Goal: Task Accomplishment & Management: Use online tool/utility

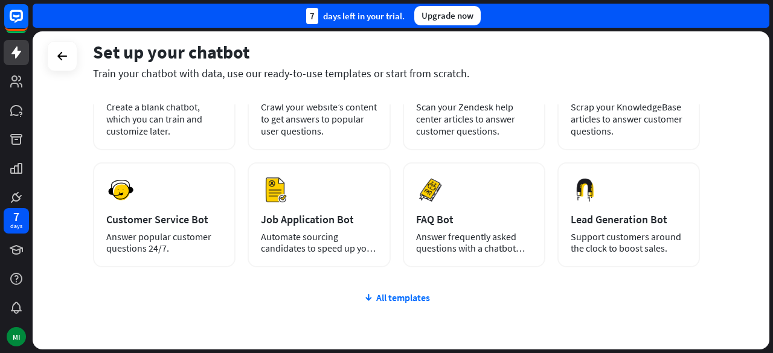
scroll to position [123, 0]
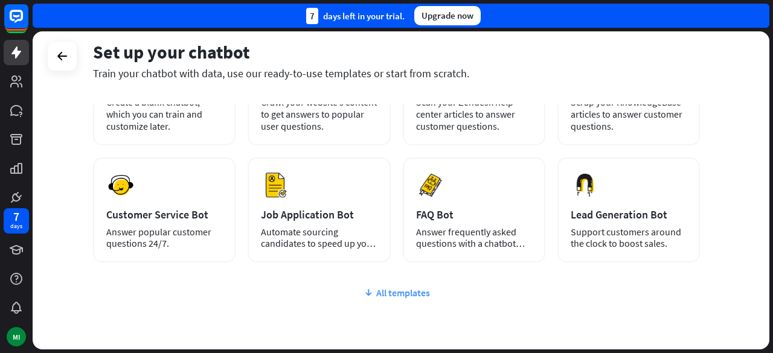
click at [404, 295] on div "All templates" at bounding box center [396, 293] width 607 height 12
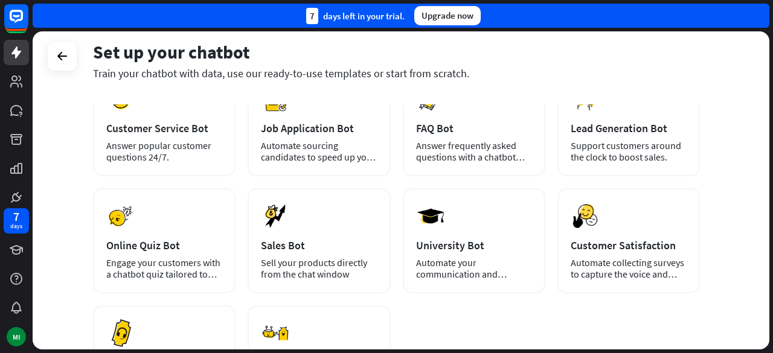
scroll to position [215, 0]
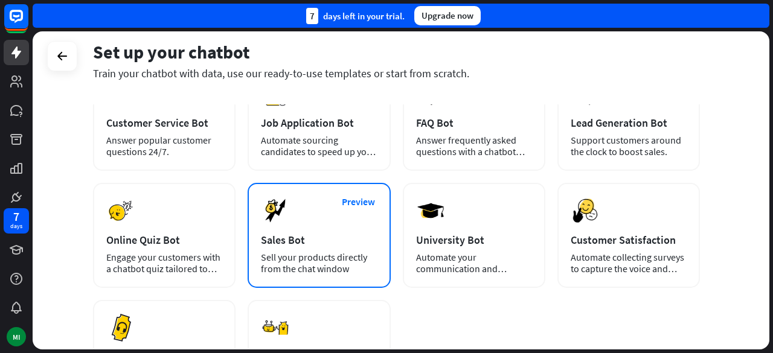
click at [304, 223] on div "Preview Sales Bot Sell your products directly from the chat window" at bounding box center [319, 235] width 143 height 105
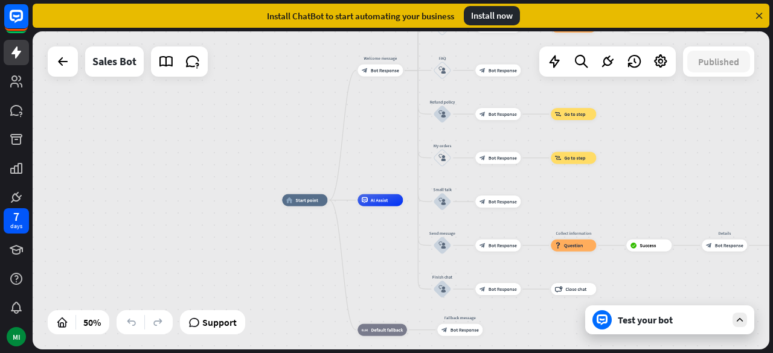
click at [744, 322] on icon at bounding box center [740, 320] width 11 height 11
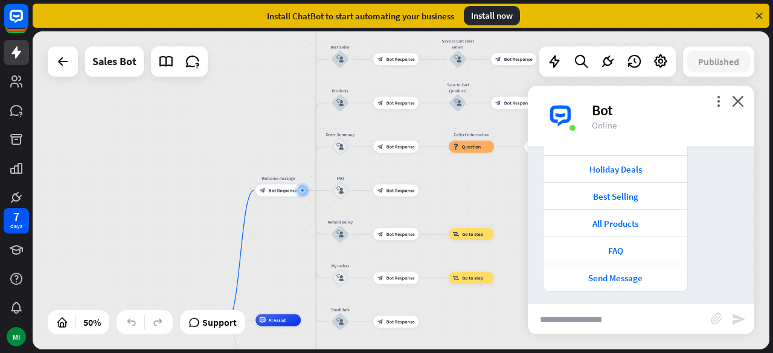
scroll to position [141, 0]
click at [643, 220] on div "All Products" at bounding box center [616, 218] width 132 height 11
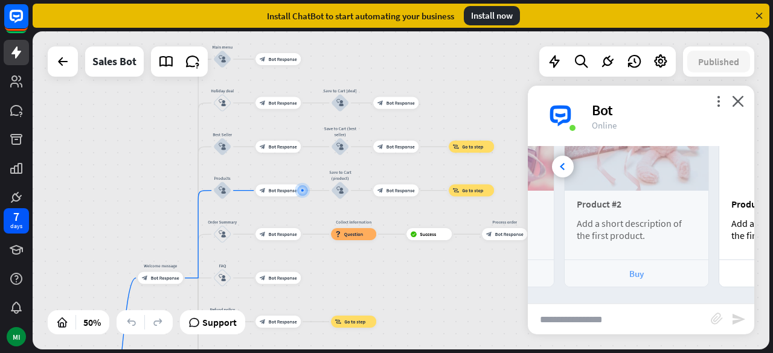
scroll to position [0, 267]
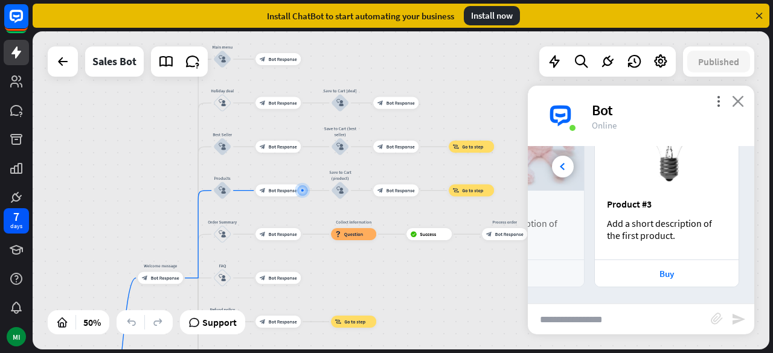
click at [737, 98] on icon "close" at bounding box center [738, 100] width 12 height 11
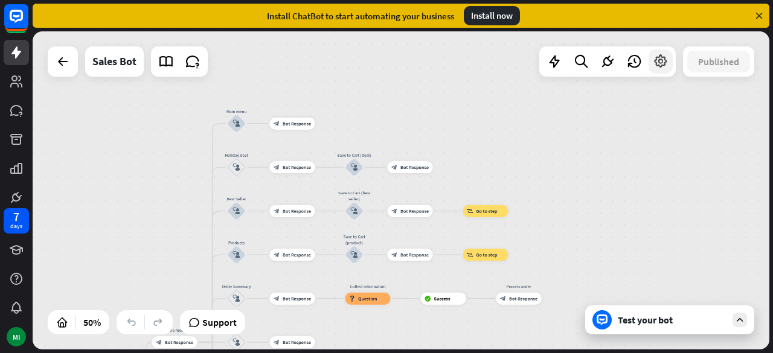
click at [663, 71] on div at bounding box center [661, 62] width 24 height 24
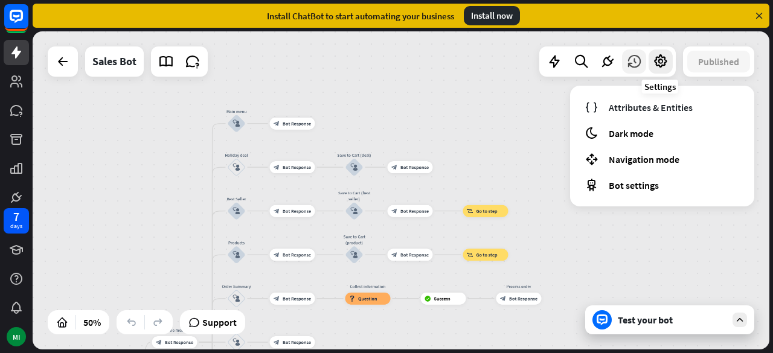
click at [639, 66] on icon at bounding box center [634, 62] width 16 height 16
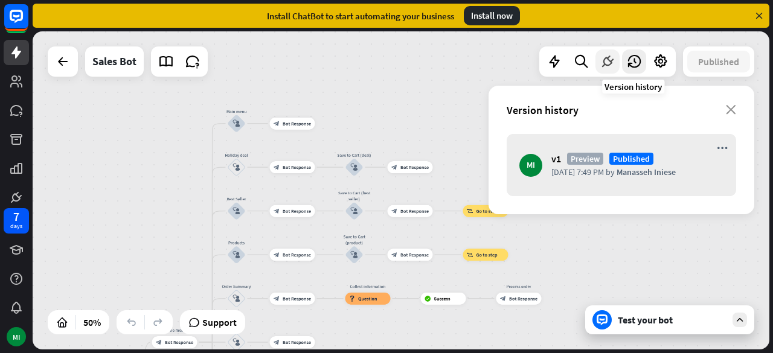
click at [609, 68] on icon at bounding box center [608, 62] width 16 height 16
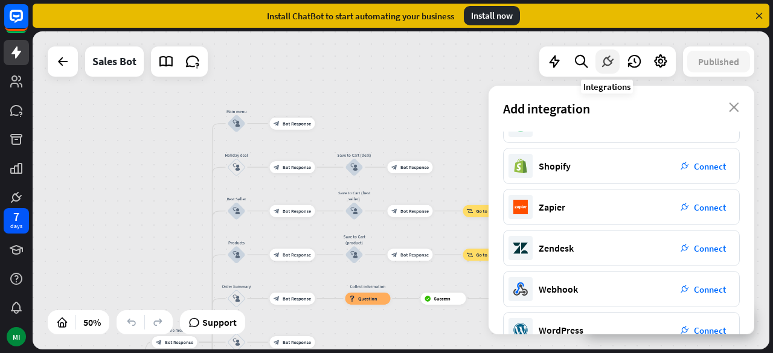
scroll to position [258, 0]
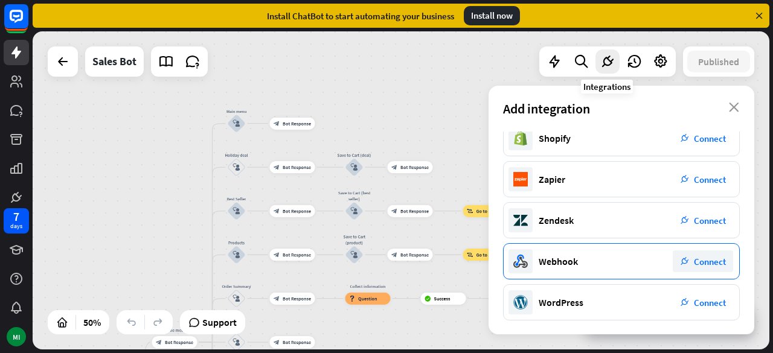
click at [714, 263] on span "Connect" at bounding box center [710, 261] width 32 height 11
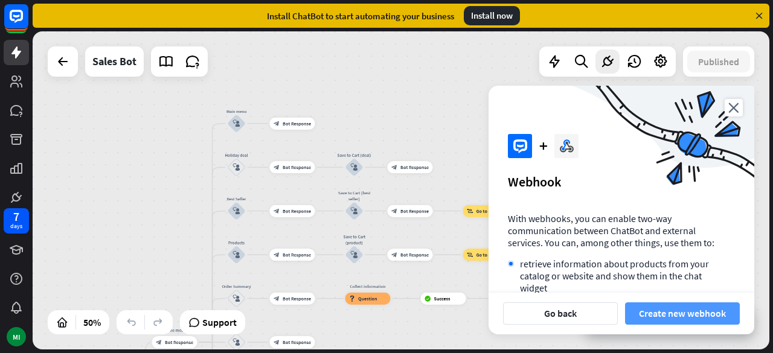
click at [707, 319] on button "Create new webhook" at bounding box center [682, 314] width 115 height 22
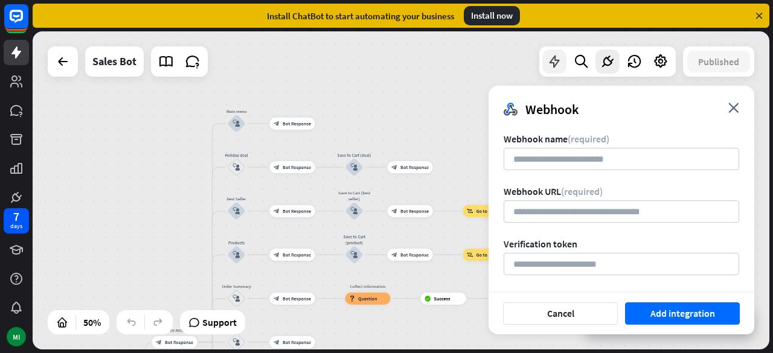
click at [555, 63] on icon at bounding box center [555, 62] width 16 height 16
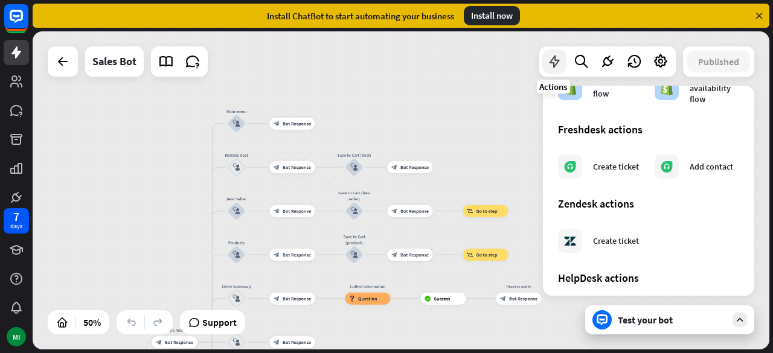
scroll to position [764, 0]
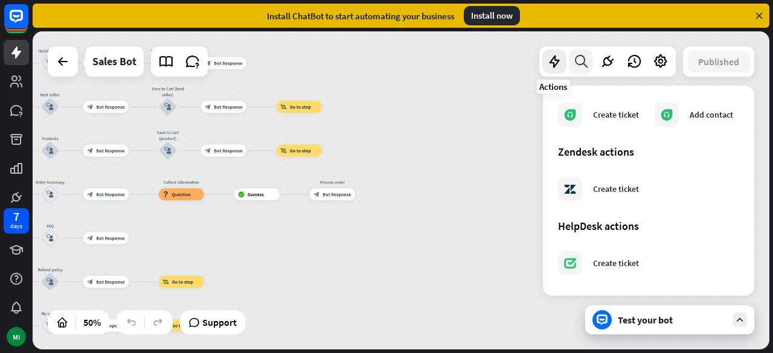
click at [587, 68] on icon at bounding box center [581, 62] width 16 height 16
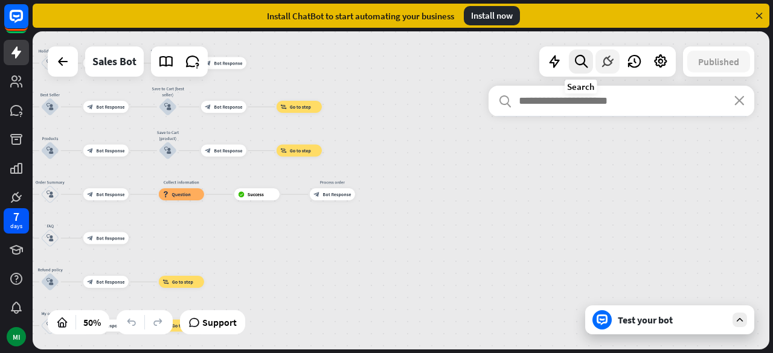
click at [596, 65] on div at bounding box center [608, 62] width 24 height 24
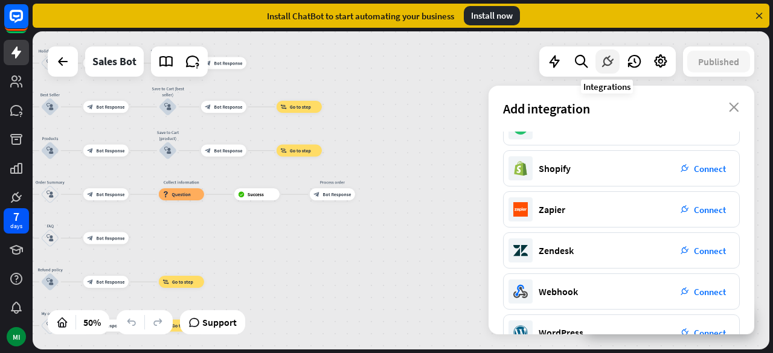
scroll to position [258, 0]
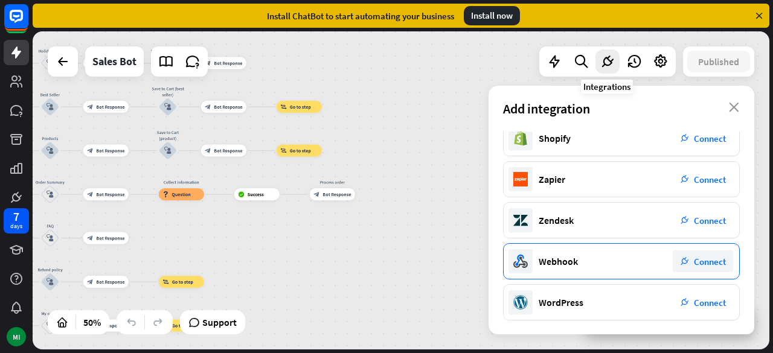
click at [716, 262] on span "Connect" at bounding box center [710, 261] width 32 height 11
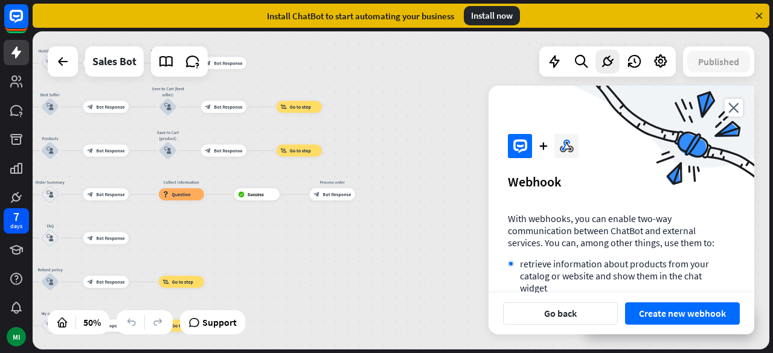
scroll to position [167, 0]
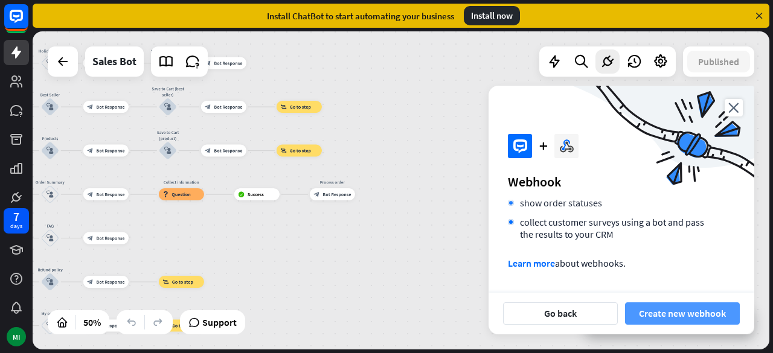
click at [699, 315] on button "Create new webhook" at bounding box center [682, 314] width 115 height 22
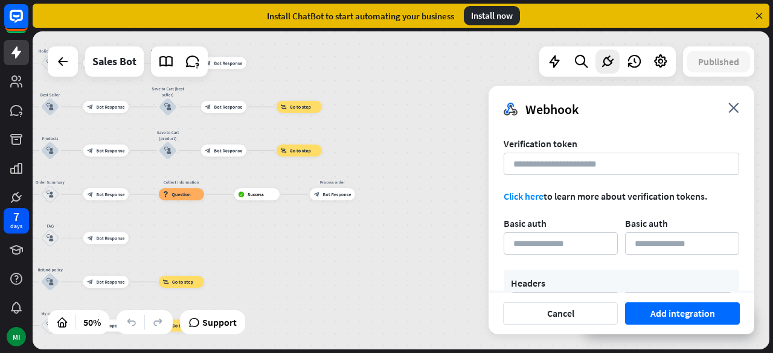
scroll to position [101, 0]
click at [695, 317] on button "Add integration" at bounding box center [682, 314] width 115 height 22
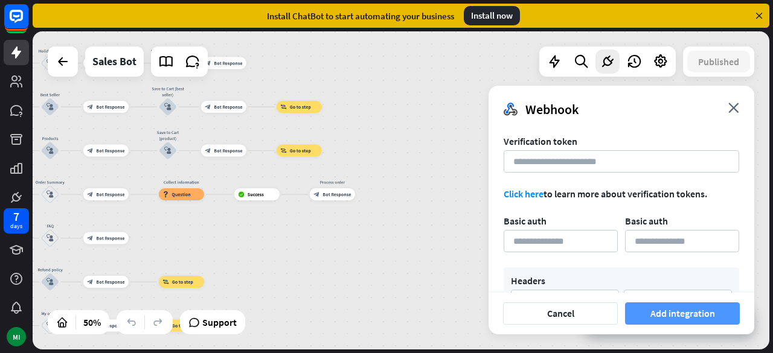
scroll to position [144, 0]
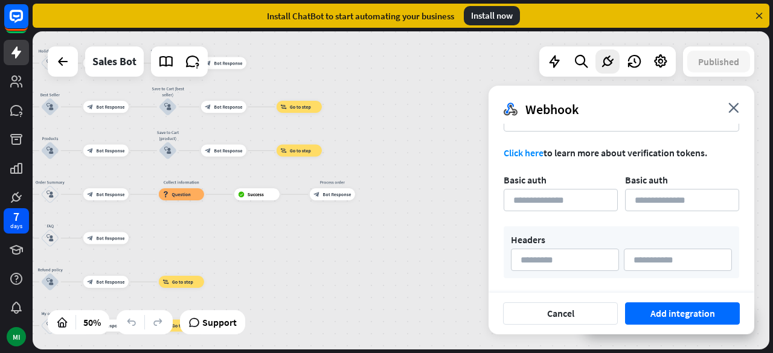
click at [530, 156] on link "Click here" at bounding box center [524, 153] width 40 height 12
click at [733, 105] on icon "close" at bounding box center [733, 108] width 11 height 10
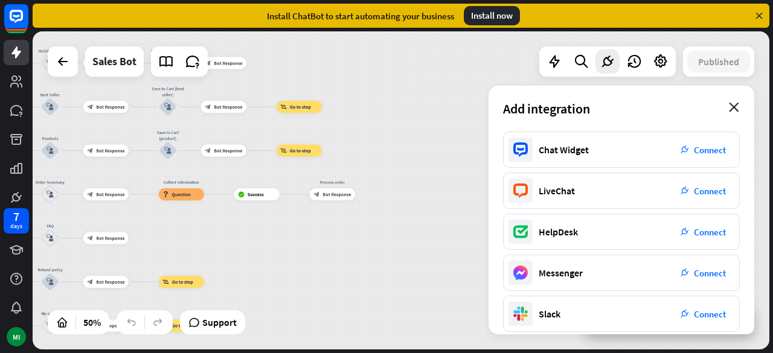
click at [737, 109] on icon "close" at bounding box center [734, 108] width 10 height 10
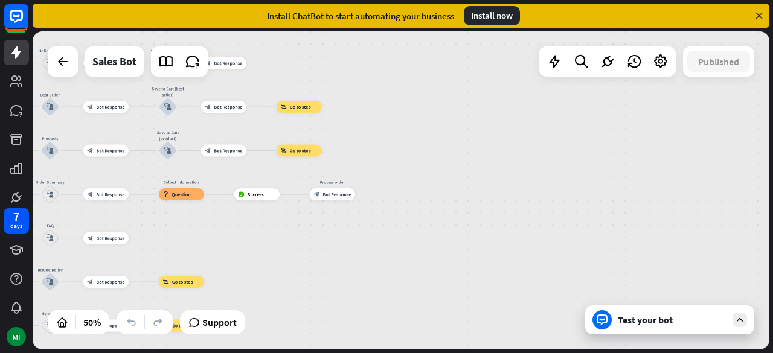
click at [764, 18] on icon at bounding box center [759, 15] width 11 height 11
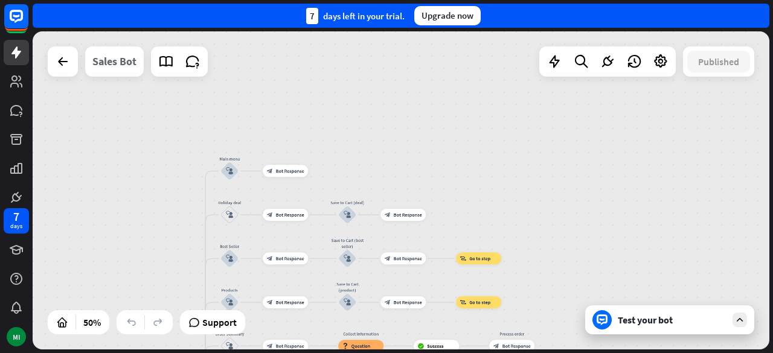
click at [124, 60] on div "Sales Bot" at bounding box center [114, 62] width 44 height 30
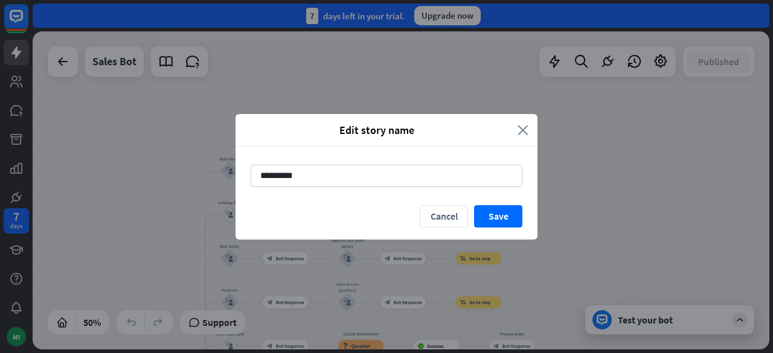
click at [524, 130] on icon "close" at bounding box center [523, 130] width 11 height 14
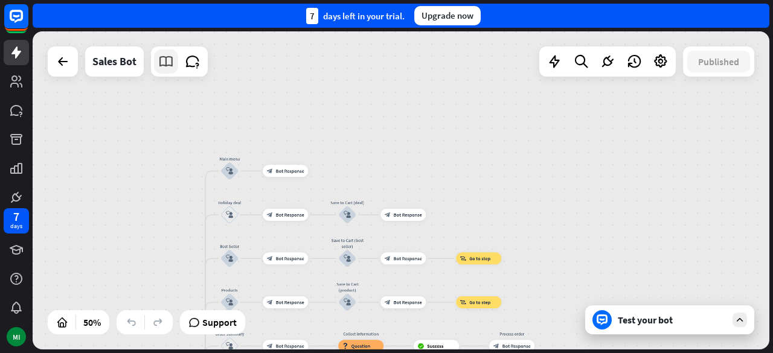
click at [168, 69] on icon at bounding box center [166, 62] width 16 height 16
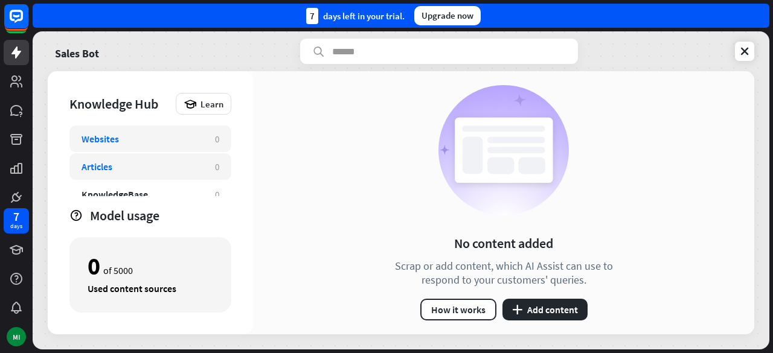
click at [116, 169] on div "Articles" at bounding box center [142, 167] width 121 height 12
click at [115, 199] on div "Knowledge Hub Learn Websites 0 Articles 0 KnowledgeBase 0 Zendesk 0 Files BETA …" at bounding box center [150, 202] width 205 height 263
click at [114, 198] on div "Knowledge Hub Learn Websites 0 Articles 0 KnowledgeBase 0 Zendesk 0 Files BETA …" at bounding box center [150, 202] width 205 height 263
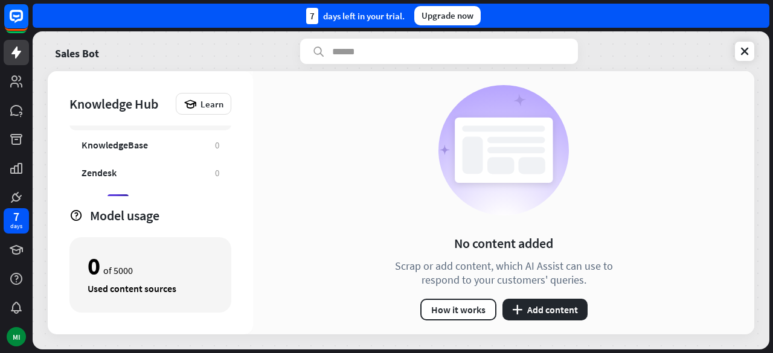
scroll to position [56, 0]
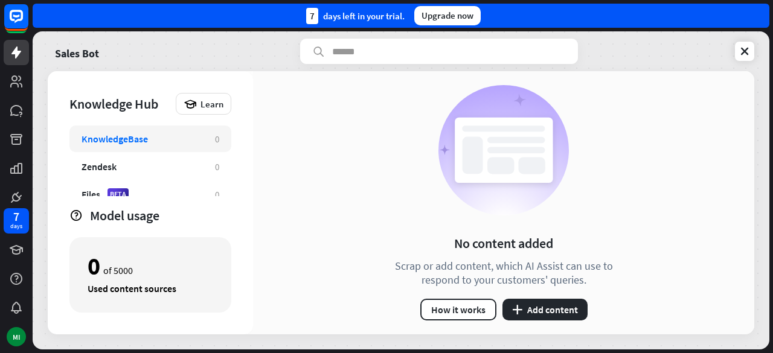
click at [106, 143] on div "KnowledgeBase" at bounding box center [115, 139] width 66 height 12
click at [746, 51] on icon at bounding box center [745, 51] width 12 height 12
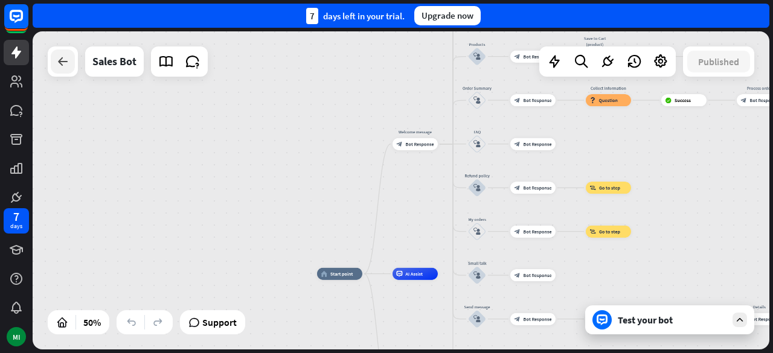
click at [60, 69] on div at bounding box center [63, 62] width 24 height 24
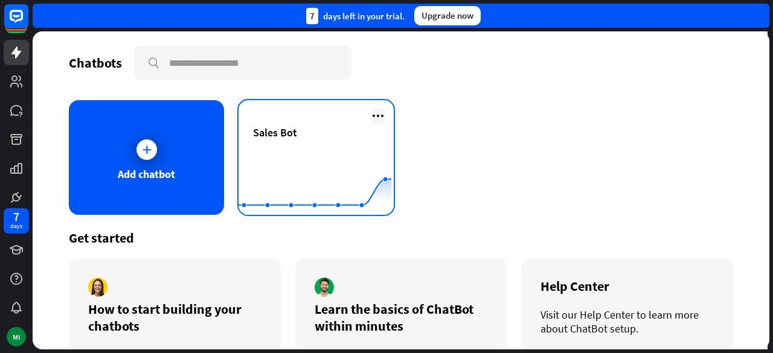
click at [371, 114] on icon at bounding box center [378, 116] width 14 height 14
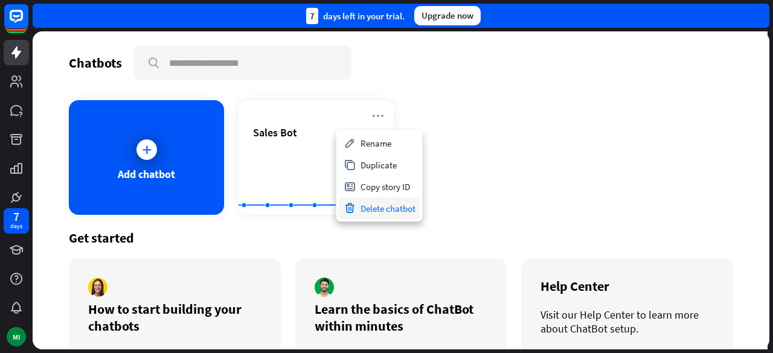
click at [393, 211] on div "Delete chatbot" at bounding box center [380, 209] width 82 height 22
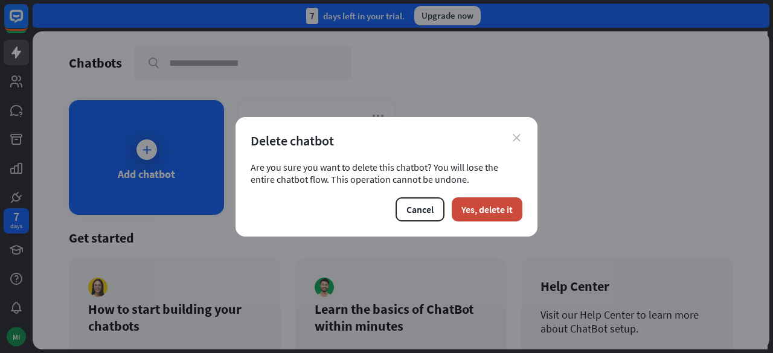
click at [519, 139] on icon "close" at bounding box center [517, 138] width 8 height 8
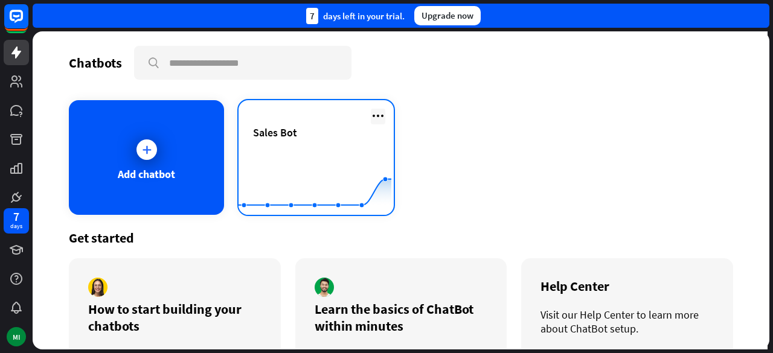
click at [377, 112] on icon at bounding box center [378, 116] width 14 height 14
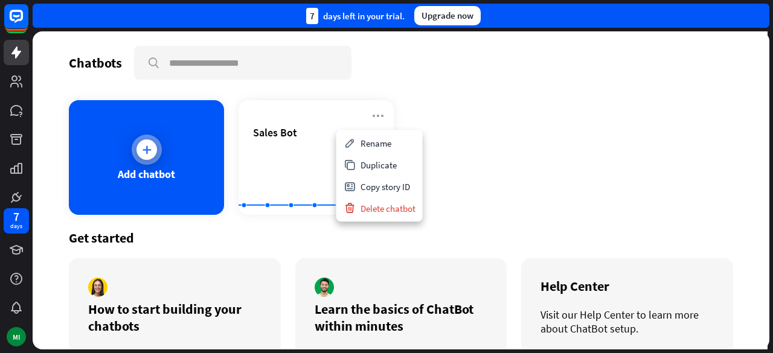
click at [141, 151] on icon at bounding box center [147, 150] width 12 height 12
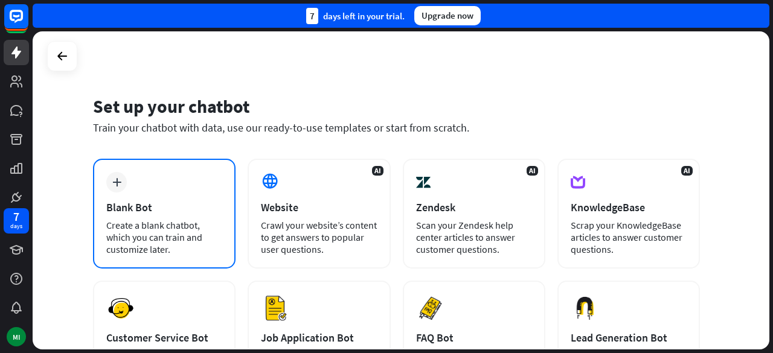
click at [156, 201] on div "Blank Bot" at bounding box center [164, 208] width 116 height 14
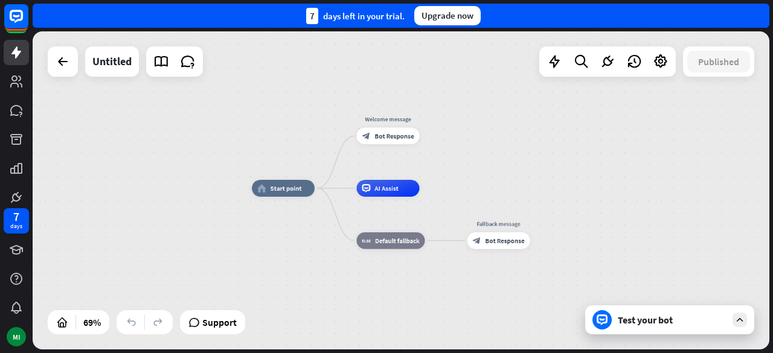
click at [396, 133] on span "Bot Response" at bounding box center [394, 136] width 39 height 8
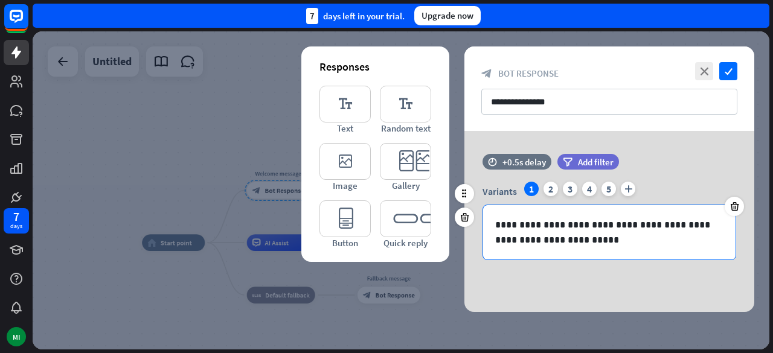
click at [579, 242] on p "**********" at bounding box center [609, 232] width 229 height 30
click at [732, 72] on icon "check" at bounding box center [728, 71] width 18 height 18
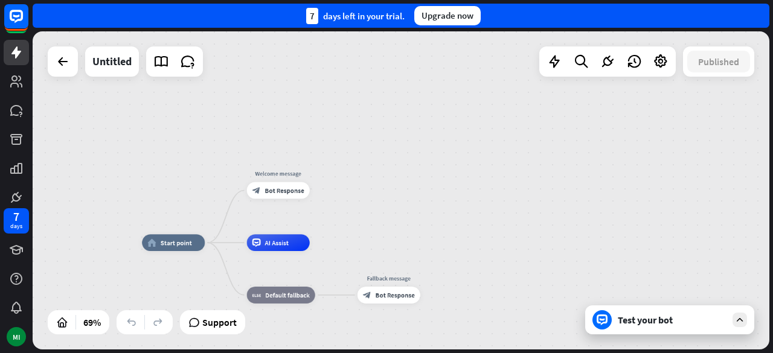
click at [648, 320] on div "Test your bot" at bounding box center [672, 320] width 109 height 12
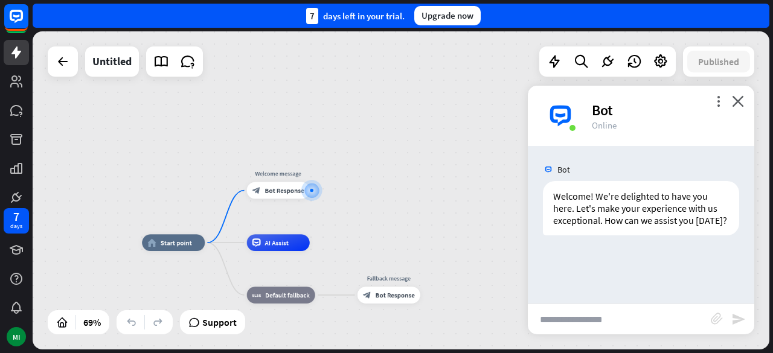
click at [290, 192] on span "Bot Response" at bounding box center [284, 191] width 39 height 8
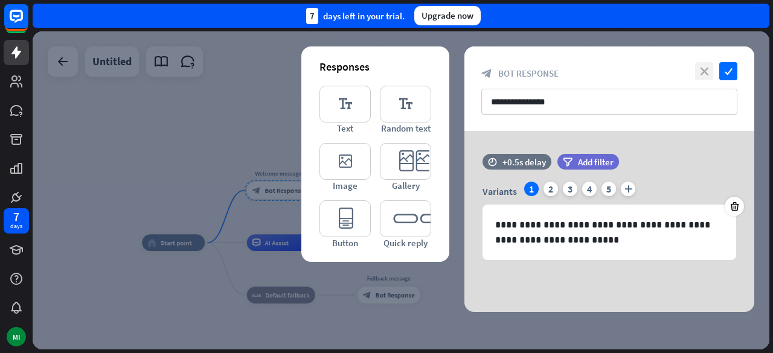
click at [704, 71] on icon "close" at bounding box center [704, 71] width 18 height 18
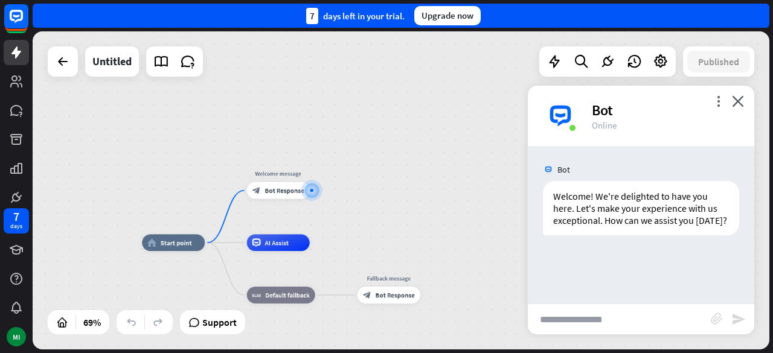
click at [278, 240] on span "AI Assist" at bounding box center [277, 243] width 24 height 8
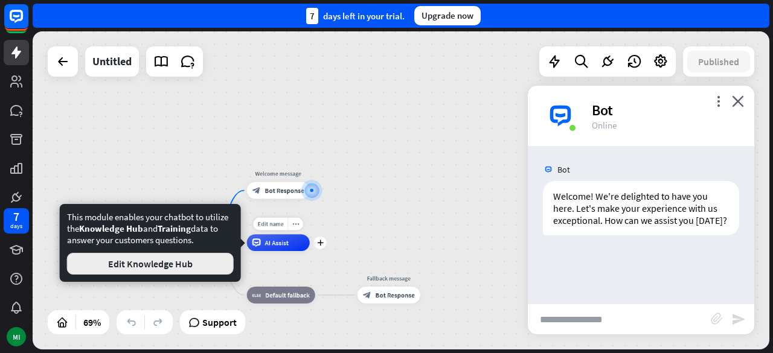
click at [118, 271] on button "Edit Knowledge Hub" at bounding box center [150, 264] width 167 height 22
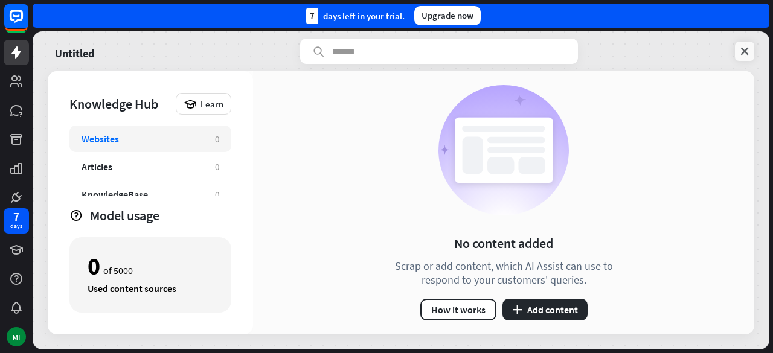
click at [744, 56] on icon at bounding box center [745, 51] width 12 height 12
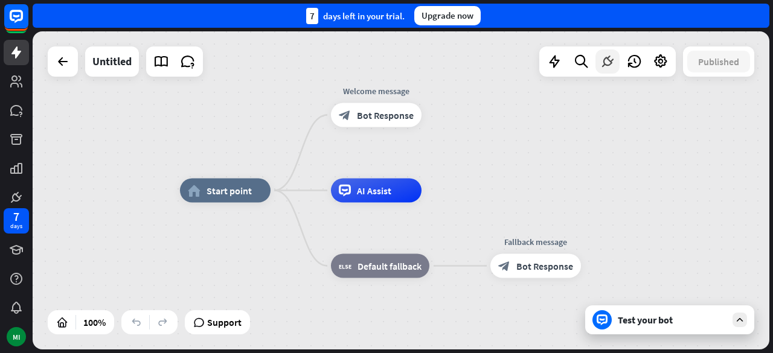
click at [604, 67] on icon at bounding box center [608, 62] width 16 height 16
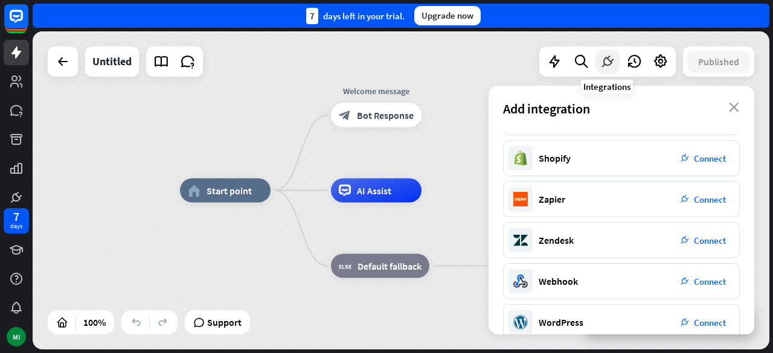
scroll to position [258, 0]
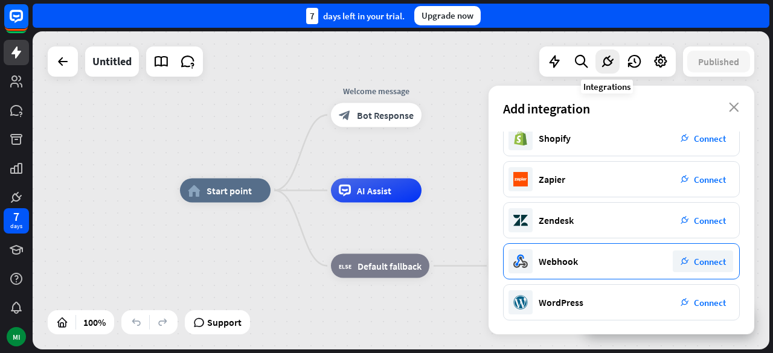
click at [707, 261] on span "Connect" at bounding box center [710, 261] width 32 height 11
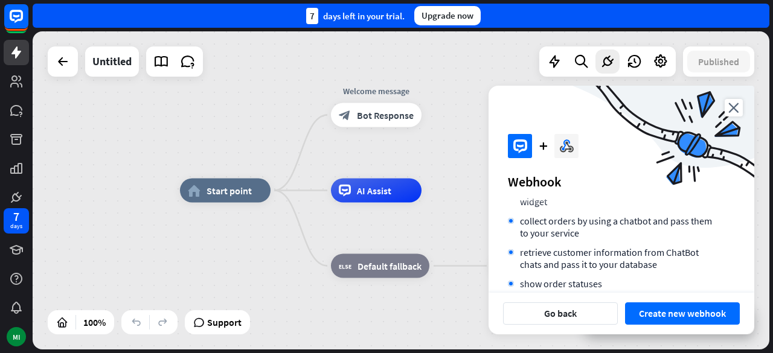
scroll to position [167, 0]
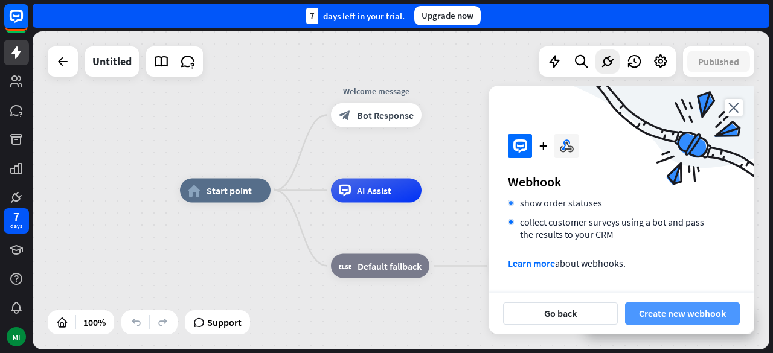
click at [696, 318] on button "Create new webhook" at bounding box center [682, 314] width 115 height 22
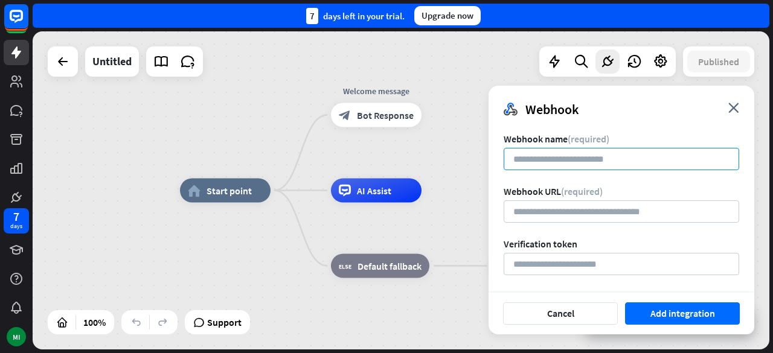
click at [622, 160] on input at bounding box center [622, 159] width 236 height 22
type input "**********"
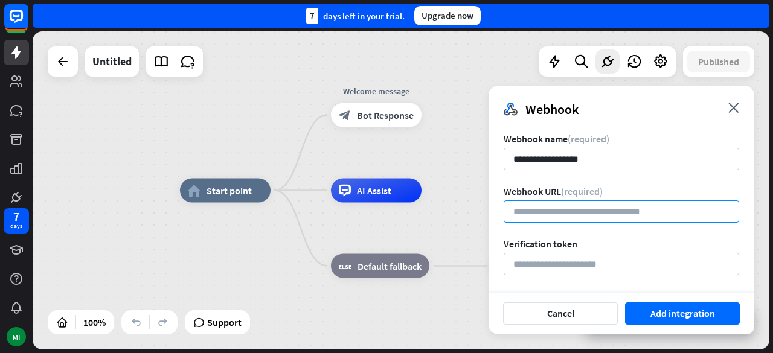
click at [587, 213] on input "url" at bounding box center [622, 212] width 236 height 22
paste input "**********"
type input "*"
paste input "**********"
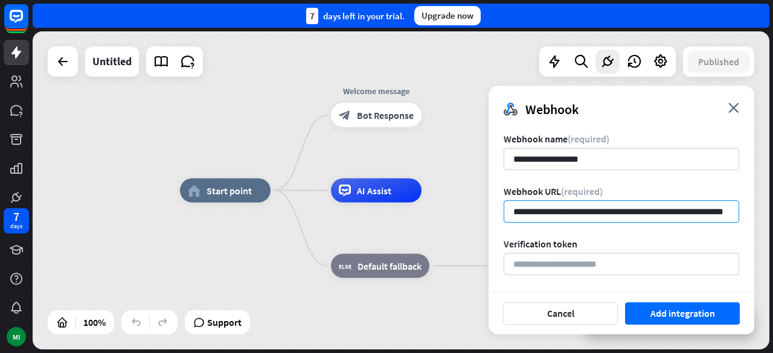
type input "**********"
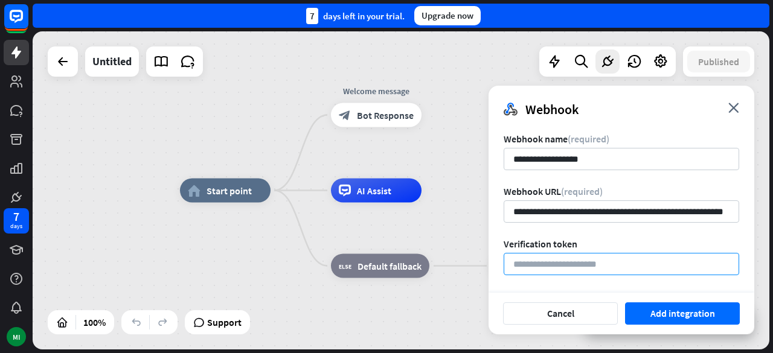
click at [669, 268] on input at bounding box center [622, 264] width 236 height 22
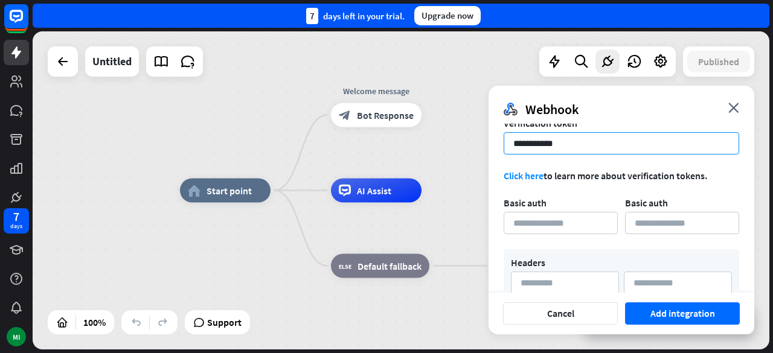
scroll to position [144, 0]
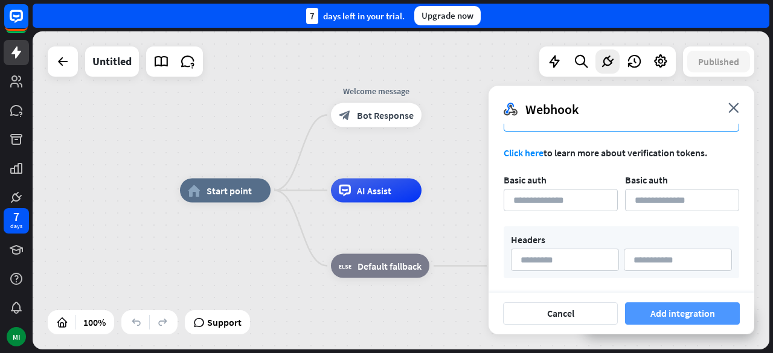
type input "**********"
click at [699, 316] on button "Add integration" at bounding box center [682, 314] width 115 height 22
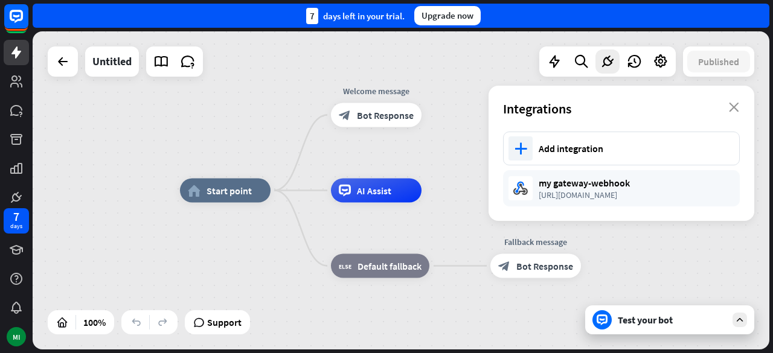
click at [691, 322] on div "Test your bot" at bounding box center [672, 320] width 109 height 12
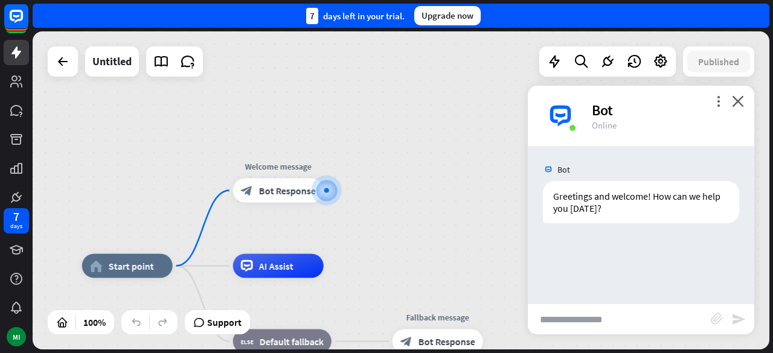
click at [320, 186] on div at bounding box center [326, 190] width 13 height 13
click at [321, 199] on div at bounding box center [327, 191] width 30 height 30
click at [286, 271] on span "AI Assist" at bounding box center [276, 266] width 34 height 12
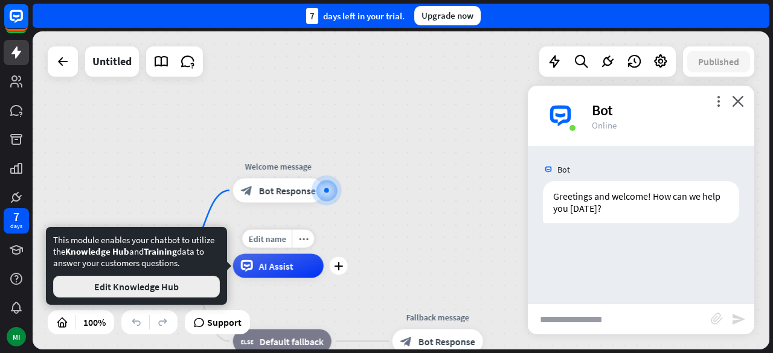
click at [162, 292] on button "Edit Knowledge Hub" at bounding box center [136, 287] width 167 height 22
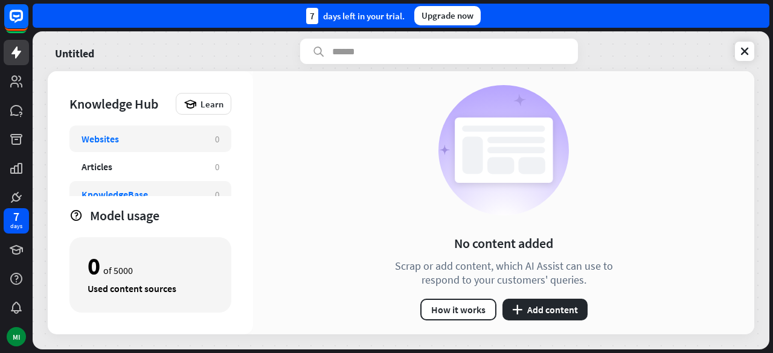
click at [131, 194] on div "KnowledgeBase" at bounding box center [115, 194] width 66 height 12
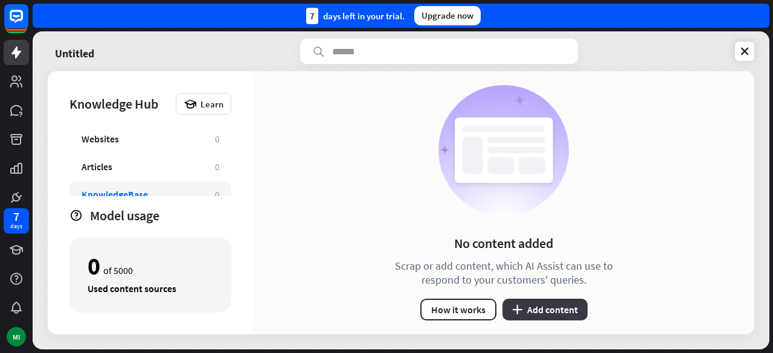
click at [535, 309] on button "plus Add content" at bounding box center [545, 310] width 85 height 22
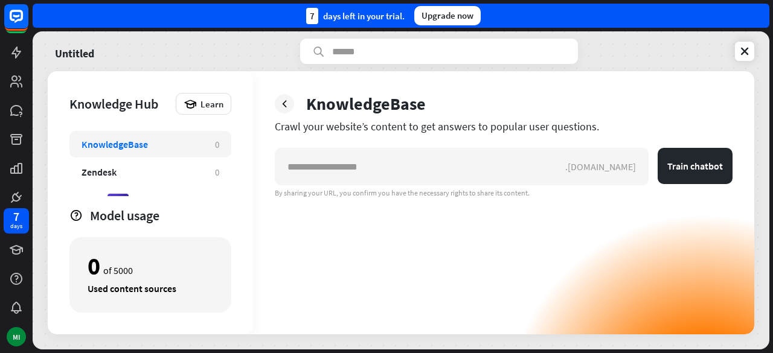
scroll to position [66, 0]
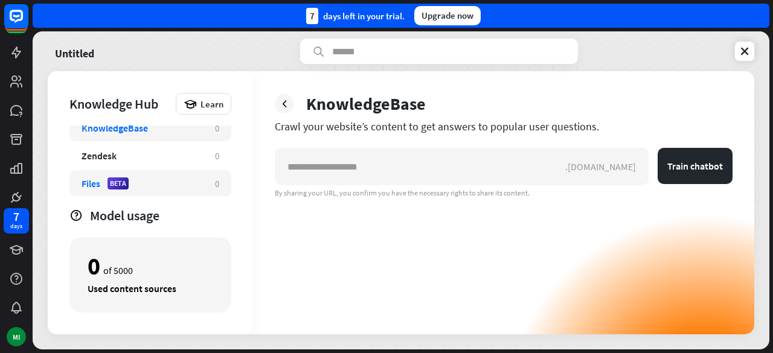
click at [147, 184] on div "Files BETA" at bounding box center [142, 184] width 121 height 12
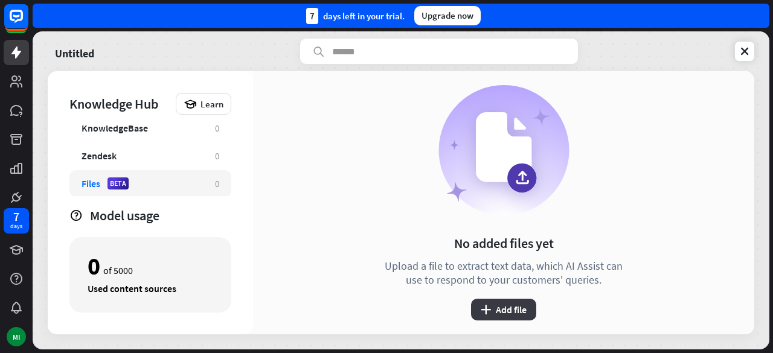
click at [522, 317] on button "plus Add file" at bounding box center [503, 310] width 65 height 22
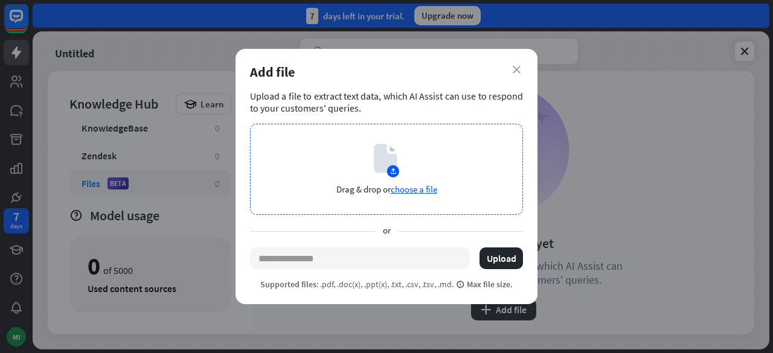
click at [379, 170] on icon at bounding box center [385, 158] width 23 height 29
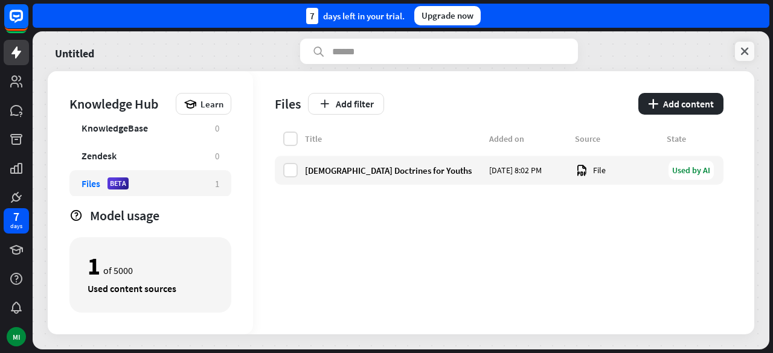
click at [749, 52] on icon at bounding box center [745, 51] width 12 height 12
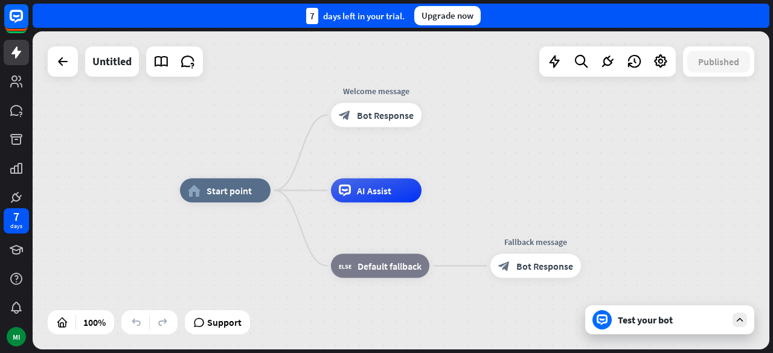
click at [741, 323] on icon at bounding box center [740, 320] width 11 height 11
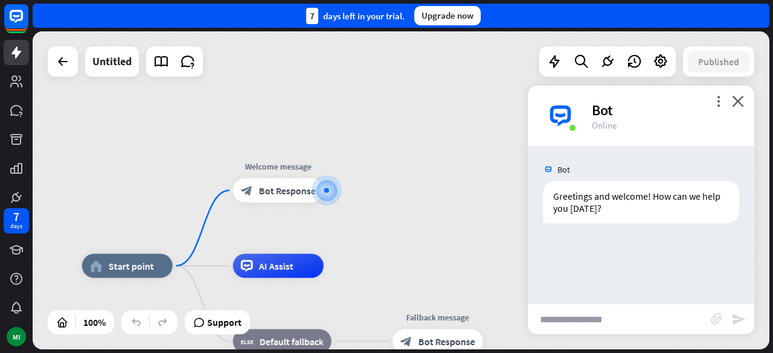
click at [577, 329] on input "text" at bounding box center [619, 319] width 183 height 30
type input "**********"
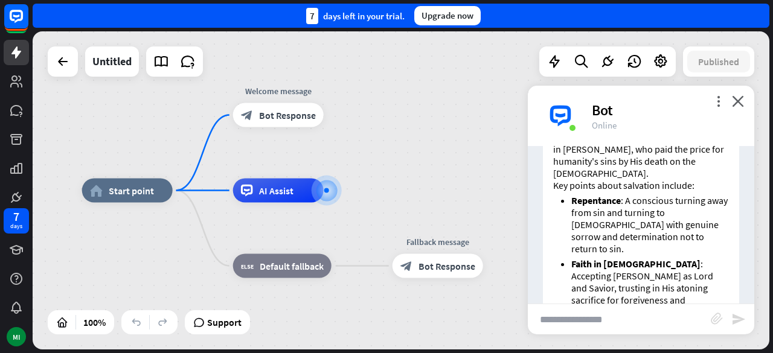
scroll to position [436, 0]
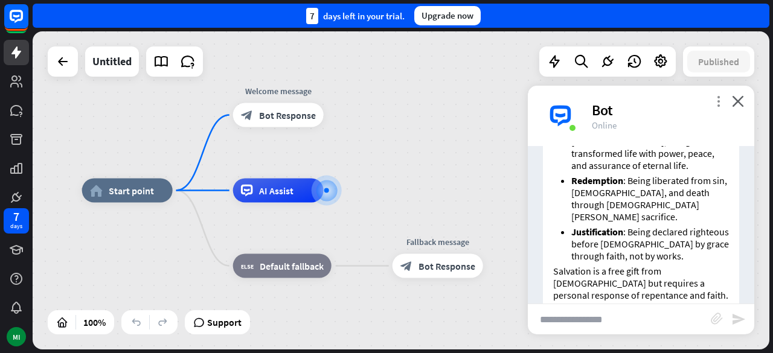
click at [716, 106] on icon "more_vert" at bounding box center [718, 100] width 11 height 11
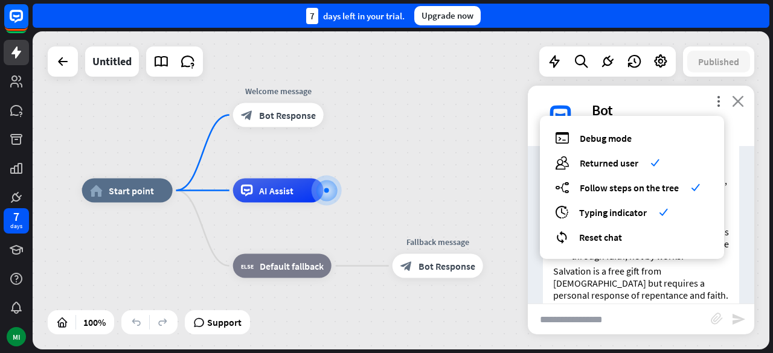
click at [739, 100] on icon "close" at bounding box center [738, 100] width 12 height 11
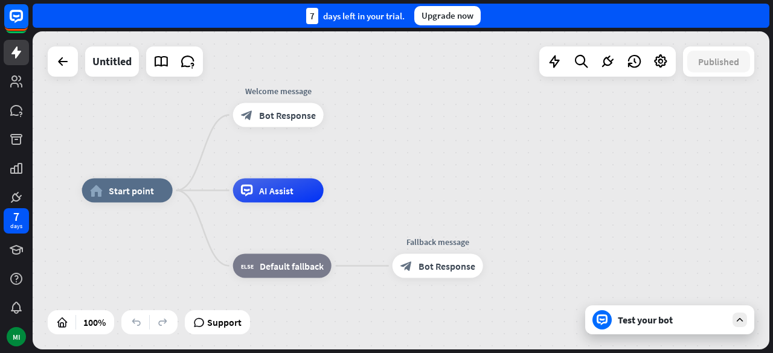
click at [301, 273] on div "block_fallback Default fallback" at bounding box center [282, 266] width 98 height 24
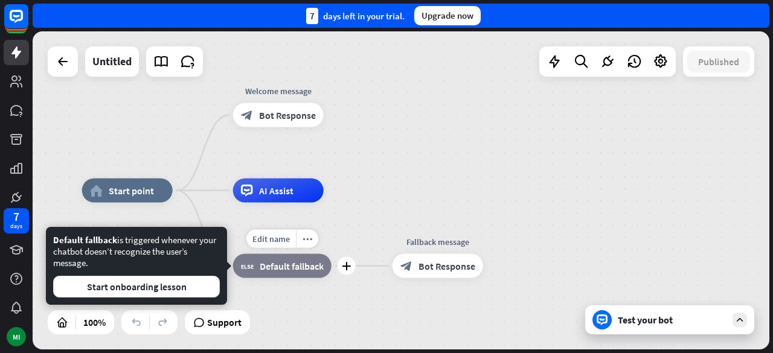
click at [434, 269] on span "Bot Response" at bounding box center [447, 266] width 57 height 12
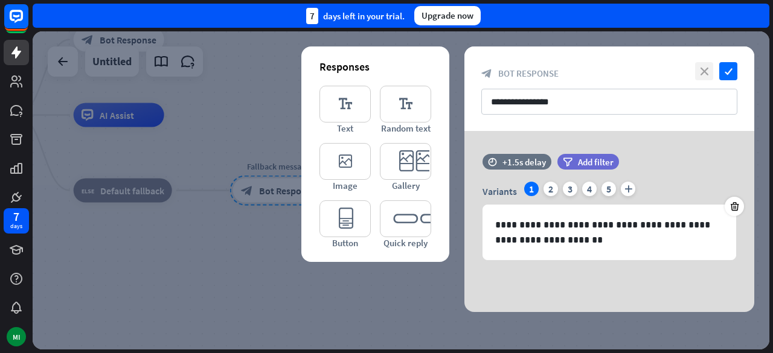
click at [704, 71] on icon "close" at bounding box center [704, 71] width 18 height 18
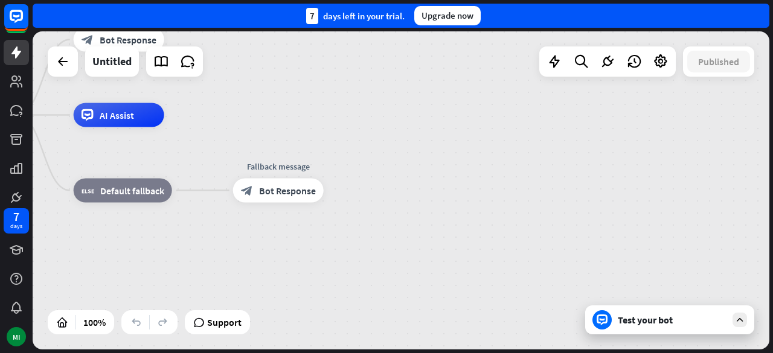
click at [277, 193] on span "Bot Response" at bounding box center [287, 191] width 57 height 12
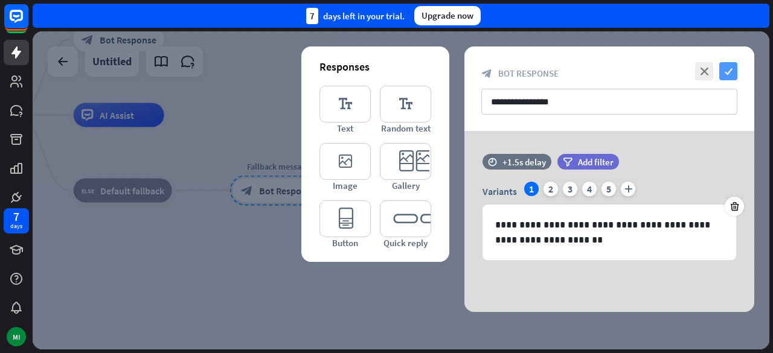
click at [732, 71] on icon "check" at bounding box center [728, 71] width 18 height 18
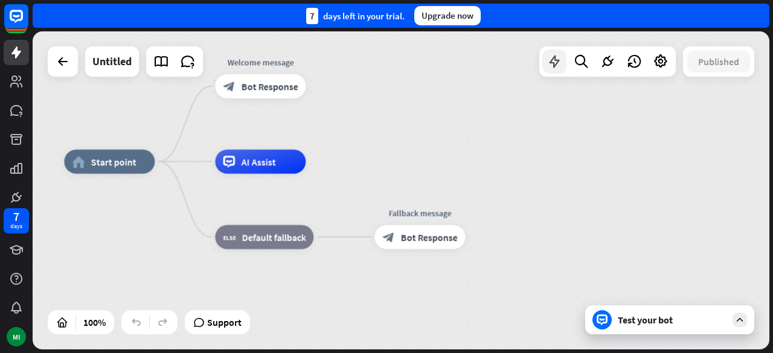
click at [559, 65] on icon at bounding box center [555, 62] width 16 height 16
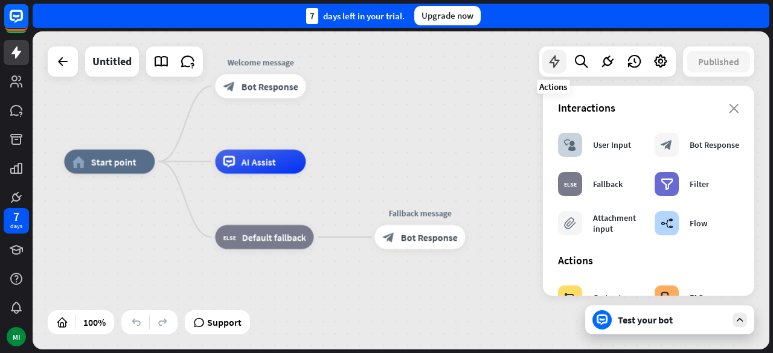
click at [626, 147] on div "User Input" at bounding box center [612, 145] width 38 height 11
click at [619, 145] on div "User Input" at bounding box center [612, 145] width 38 height 11
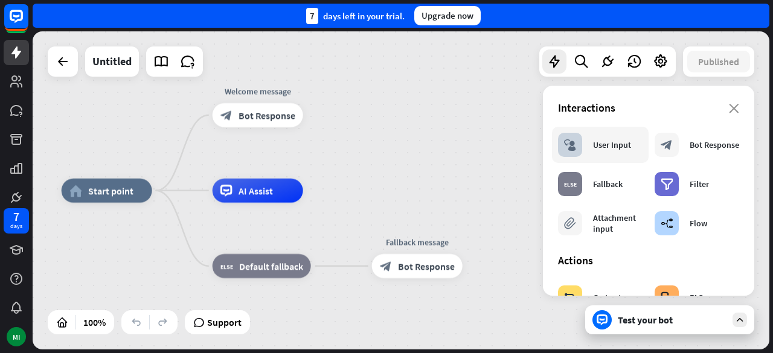
click at [692, 146] on div "Bot Response" at bounding box center [715, 145] width 50 height 11
click at [619, 141] on div "User Input" at bounding box center [612, 145] width 38 height 11
click at [611, 150] on div "block_user_input User Input" at bounding box center [594, 145] width 73 height 24
click at [612, 149] on div "User Input" at bounding box center [612, 145] width 38 height 11
click at [613, 146] on div "User Input" at bounding box center [612, 145] width 38 height 11
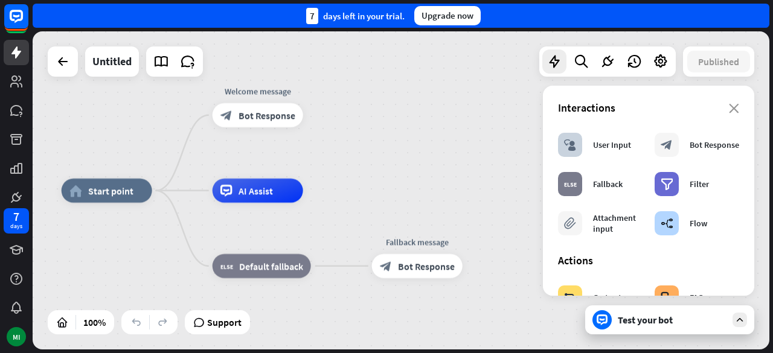
click at [301, 121] on div "block_bot_response Bot Response" at bounding box center [258, 115] width 91 height 24
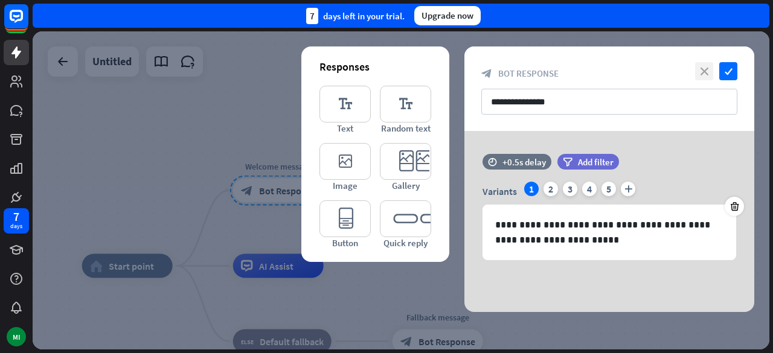
click at [708, 72] on icon "close" at bounding box center [704, 71] width 18 height 18
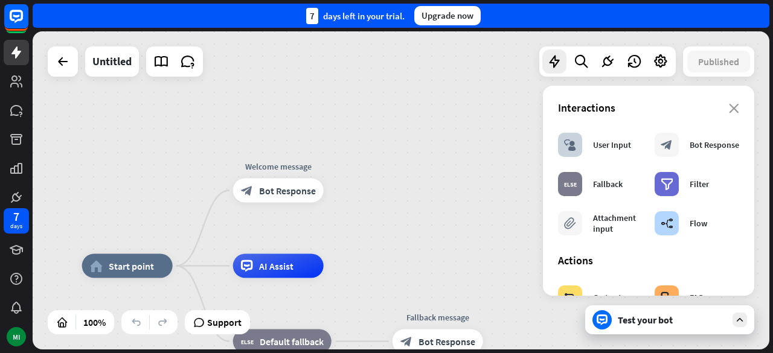
click at [315, 266] on div "AI Assist" at bounding box center [278, 266] width 91 height 24
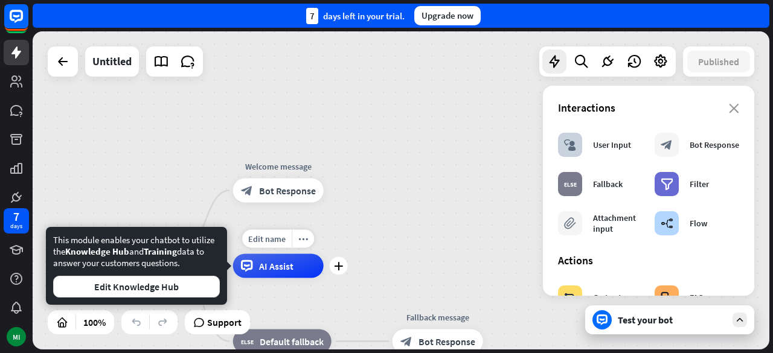
click at [324, 275] on div "Edit name more_horiz plus AI Assist" at bounding box center [278, 266] width 91 height 24
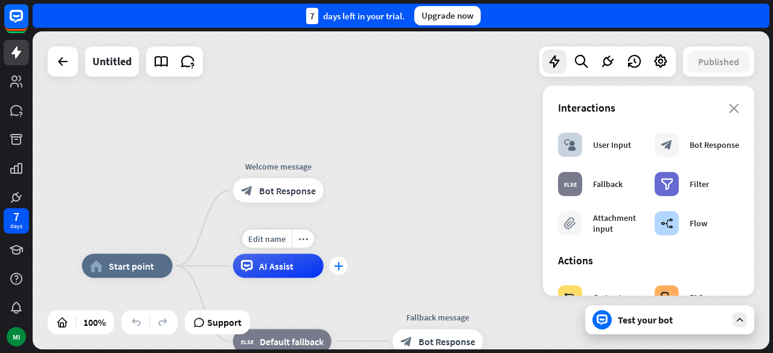
click at [339, 266] on icon "plus" at bounding box center [338, 266] width 9 height 8
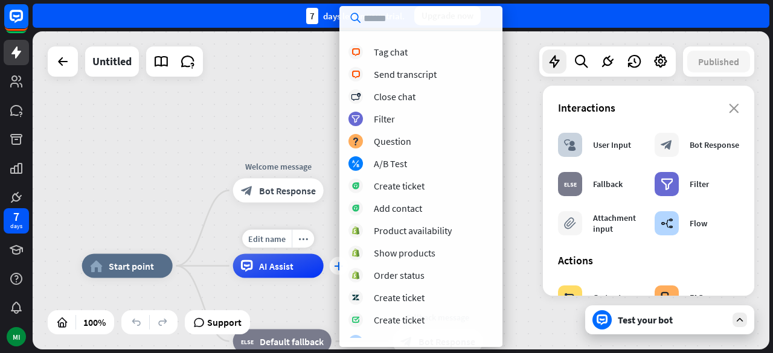
scroll to position [297, 0]
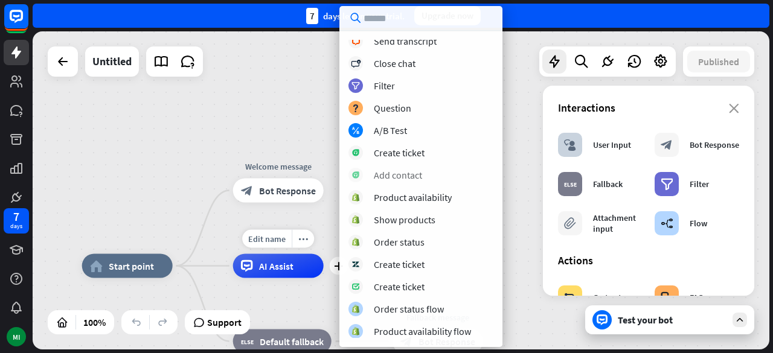
click at [429, 170] on div "Add contact" at bounding box center [421, 175] width 145 height 14
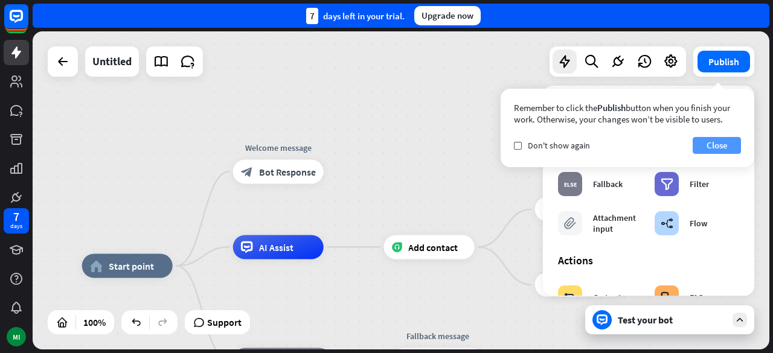
click at [723, 153] on button "Close" at bounding box center [717, 145] width 48 height 17
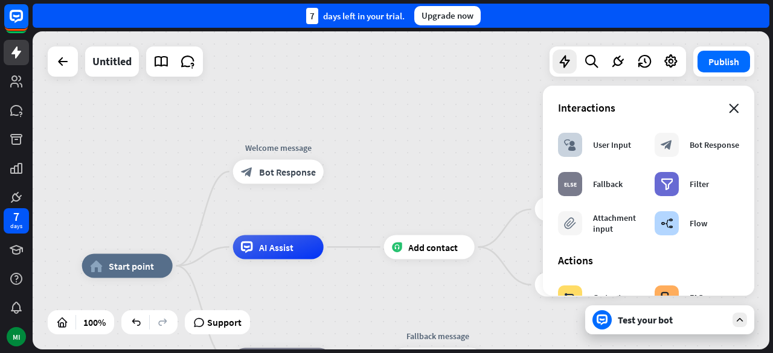
click at [729, 108] on icon "close" at bounding box center [734, 109] width 10 height 10
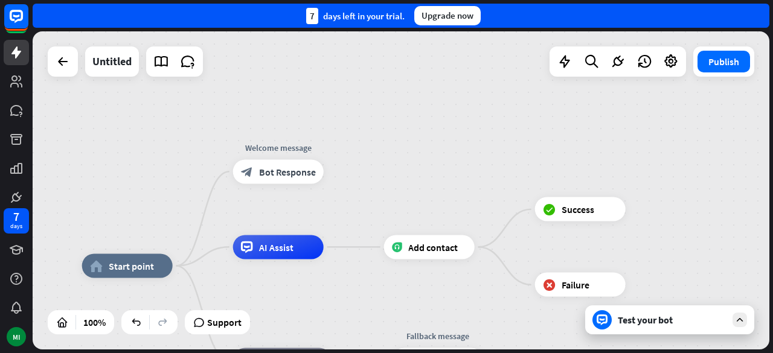
click at [440, 248] on span "Add contact" at bounding box center [433, 247] width 50 height 12
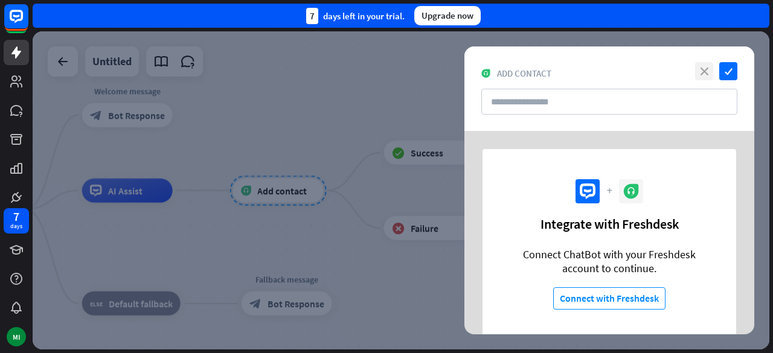
click at [704, 71] on icon "close" at bounding box center [704, 71] width 18 height 18
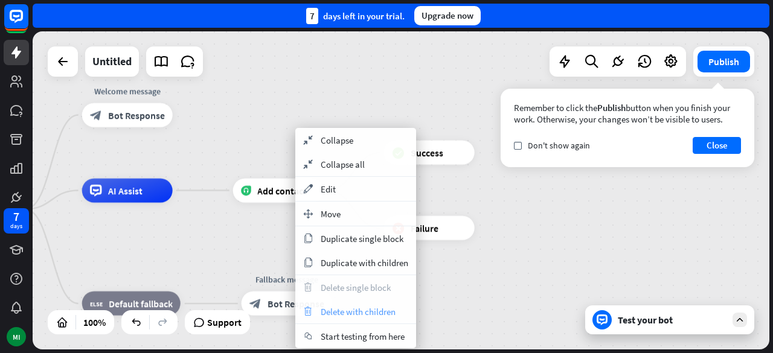
click at [340, 310] on span "Delete with children" at bounding box center [358, 311] width 75 height 11
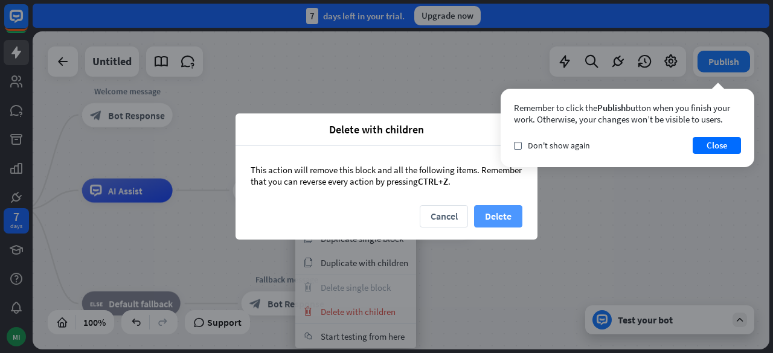
click at [511, 221] on button "Delete" at bounding box center [498, 216] width 48 height 22
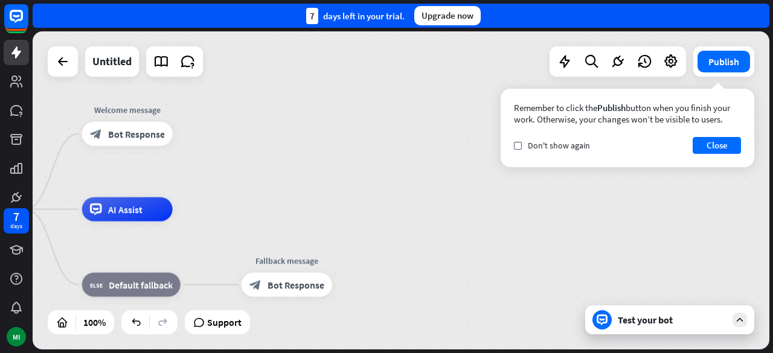
click at [169, 137] on div "block_bot_response Bot Response" at bounding box center [127, 134] width 91 height 24
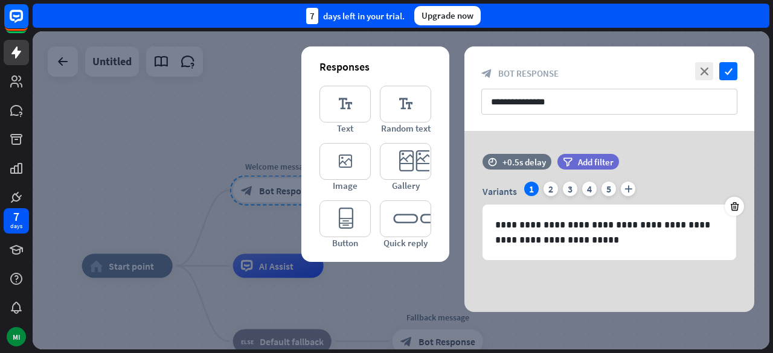
click at [180, 141] on div at bounding box center [401, 190] width 737 height 318
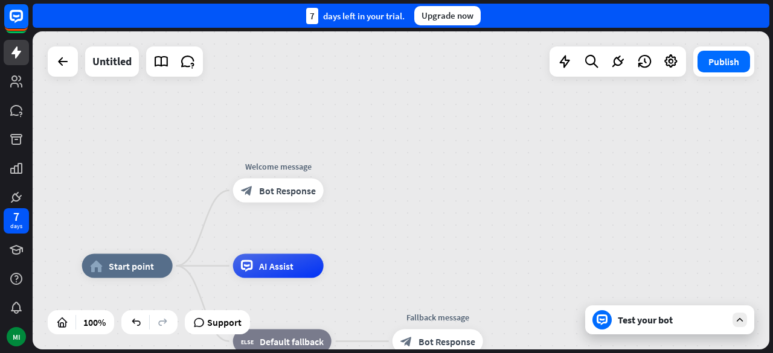
click at [323, 190] on div "block_bot_response Bot Response" at bounding box center [278, 191] width 91 height 24
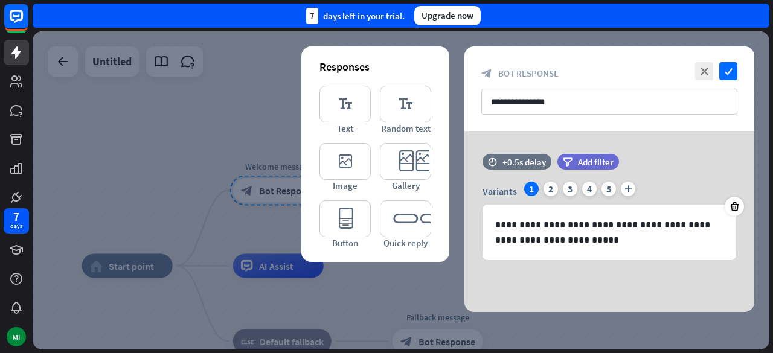
click at [260, 121] on div at bounding box center [401, 190] width 737 height 318
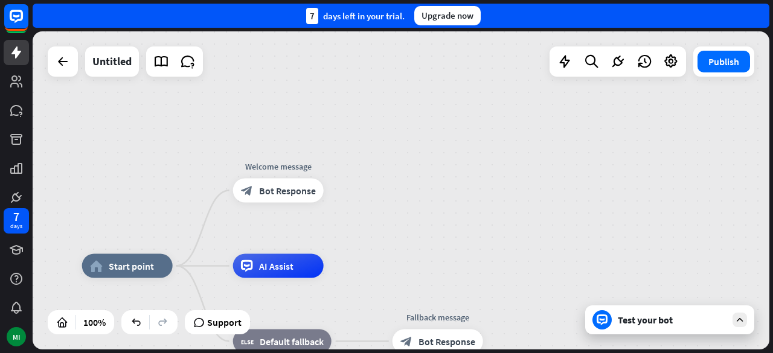
click at [323, 194] on div "block_bot_response Bot Response" at bounding box center [278, 191] width 91 height 24
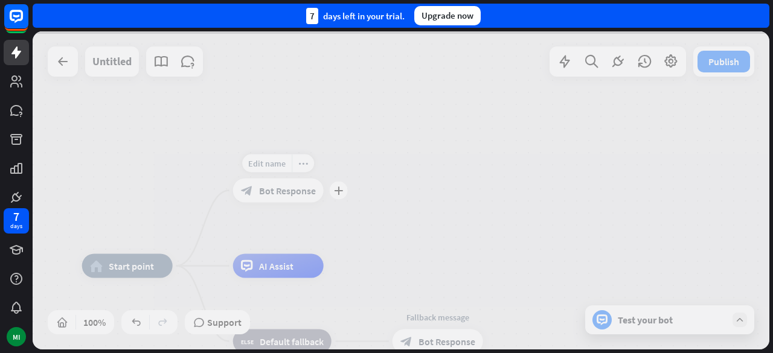
click at [337, 197] on div at bounding box center [401, 190] width 737 height 318
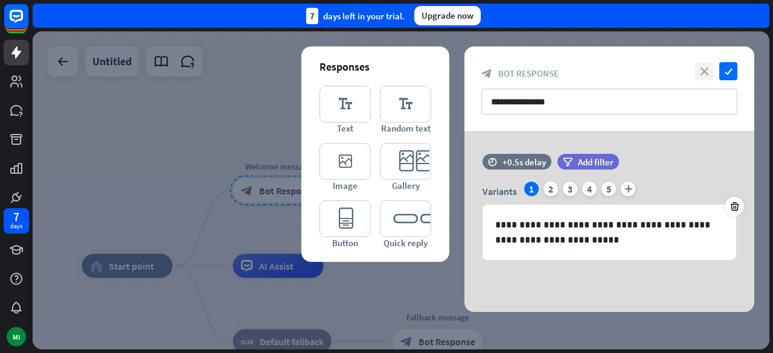
click at [702, 74] on icon "close" at bounding box center [704, 71] width 18 height 18
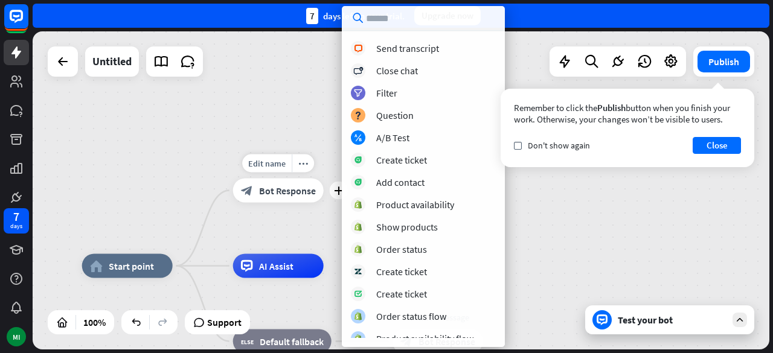
scroll to position [364, 0]
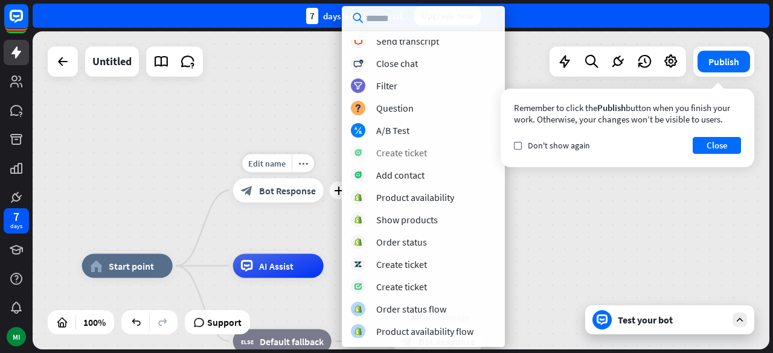
click at [408, 154] on div "Create ticket" at bounding box center [401, 153] width 51 height 12
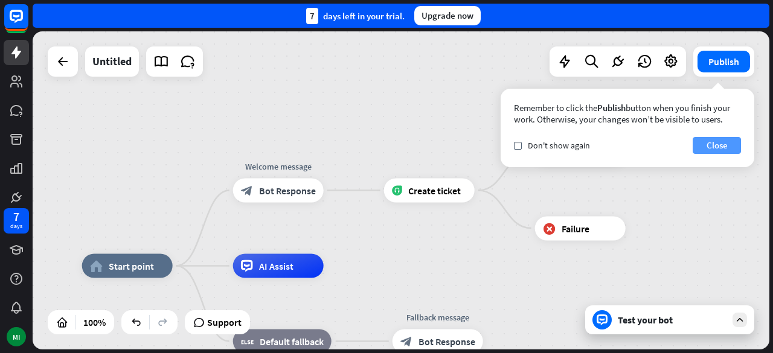
click at [730, 150] on button "Close" at bounding box center [717, 145] width 48 height 17
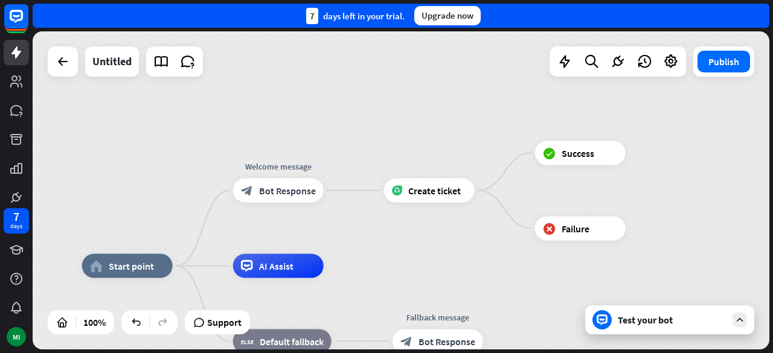
click at [436, 193] on span "Create ticket" at bounding box center [434, 191] width 53 height 12
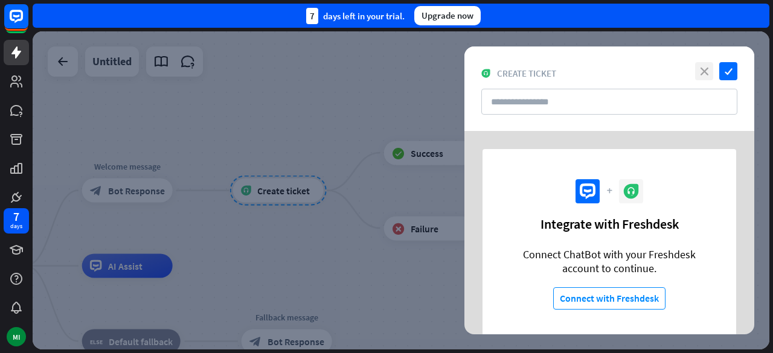
click at [704, 72] on icon "close" at bounding box center [704, 71] width 18 height 18
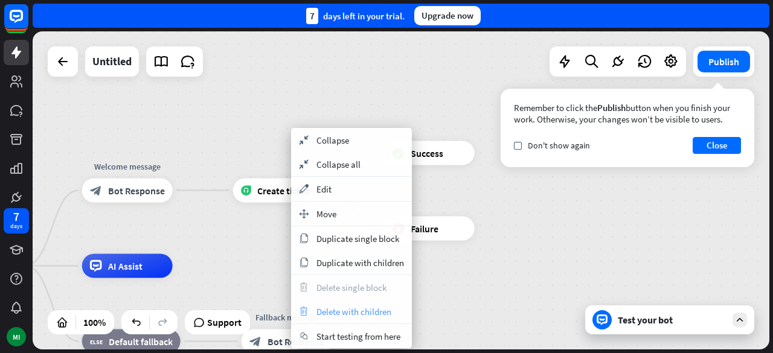
click at [345, 310] on span "Delete with children" at bounding box center [354, 311] width 75 height 11
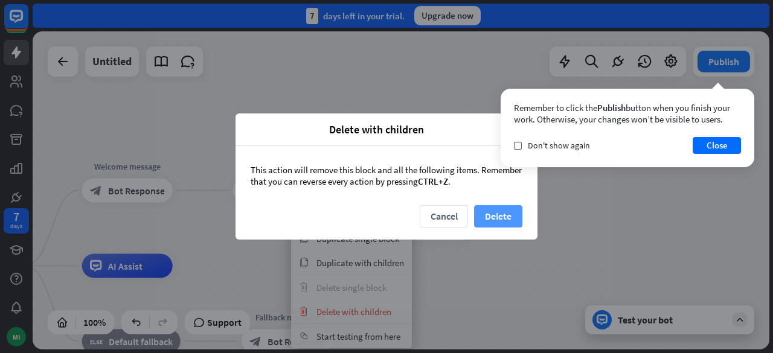
click at [498, 220] on button "Delete" at bounding box center [498, 216] width 48 height 22
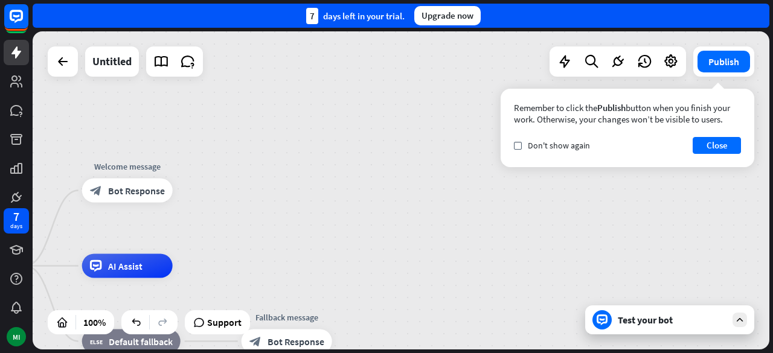
click at [201, 195] on div "home_2 Start point Welcome message block_bot_response Bot Response AI Assist bl…" at bounding box center [401, 190] width 737 height 318
click at [191, 192] on icon "plus" at bounding box center [187, 191] width 9 height 8
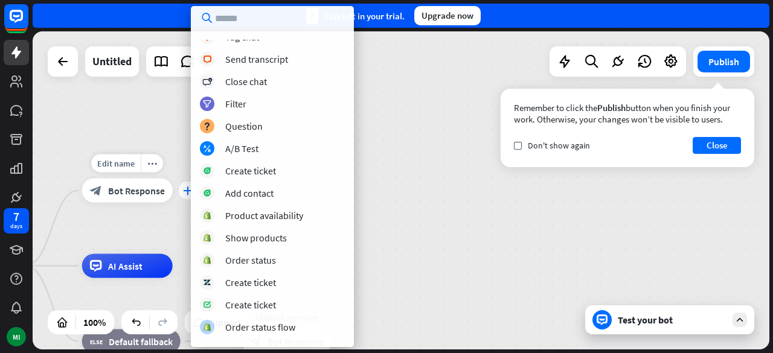
scroll to position [364, 0]
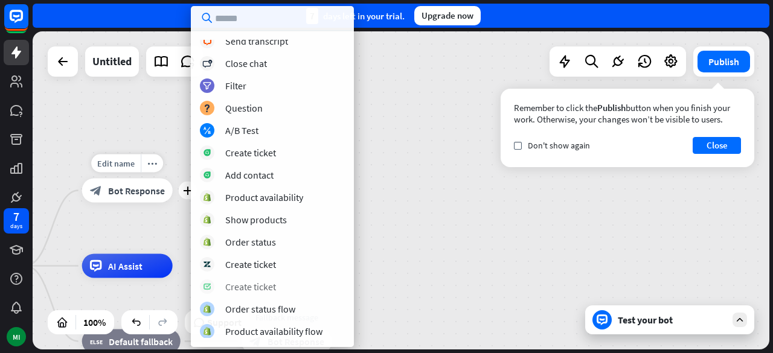
click at [246, 288] on div "Create ticket" at bounding box center [250, 287] width 51 height 12
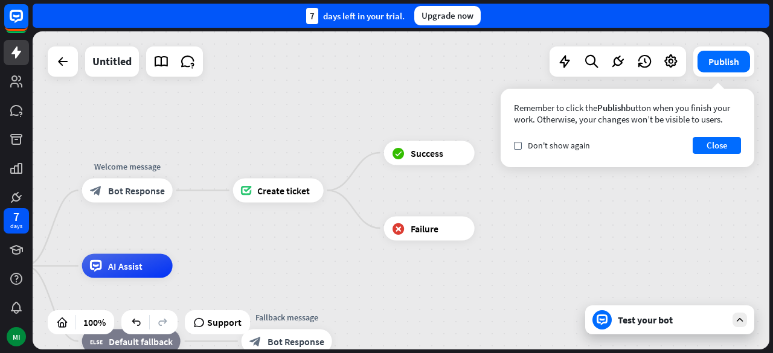
click at [279, 191] on span "Create ticket" at bounding box center [283, 191] width 53 height 12
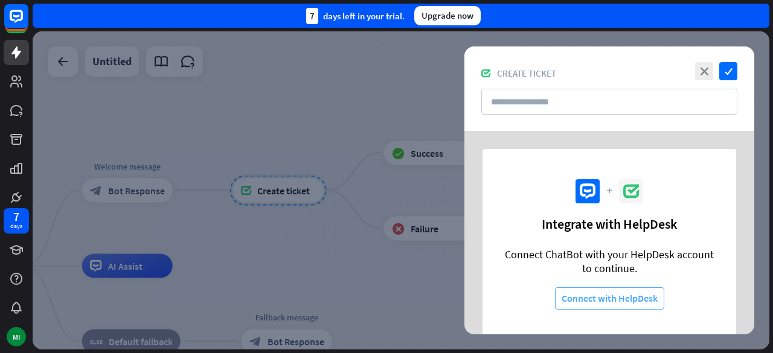
click at [643, 298] on button "Connect with HelpDesk" at bounding box center [609, 299] width 109 height 22
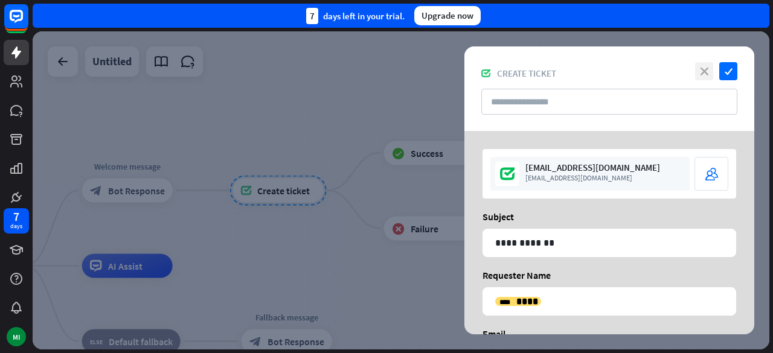
click at [704, 71] on icon "close" at bounding box center [704, 71] width 18 height 18
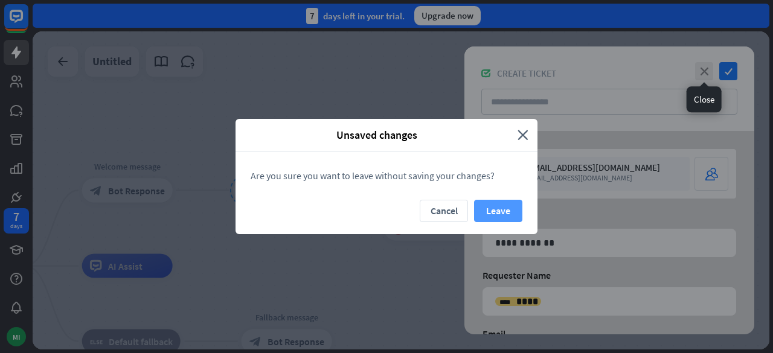
click at [508, 218] on button "Leave" at bounding box center [498, 211] width 48 height 22
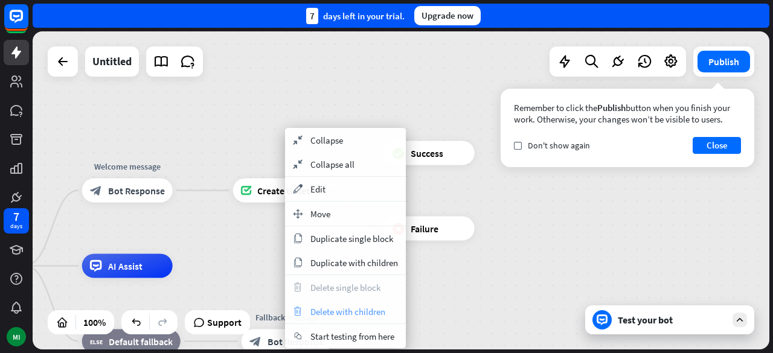
click at [330, 314] on span "Delete with children" at bounding box center [347, 311] width 75 height 11
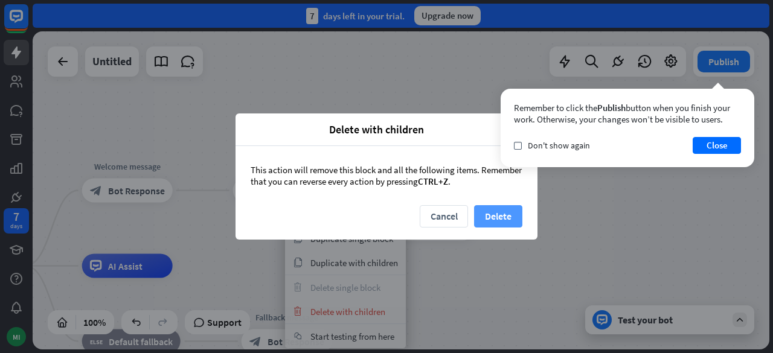
click at [509, 217] on button "Delete" at bounding box center [498, 216] width 48 height 22
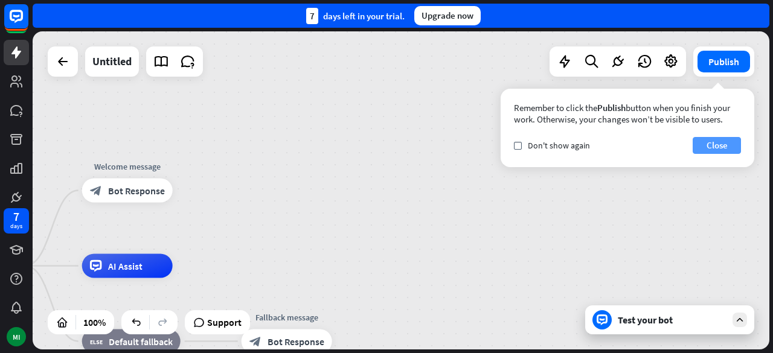
click at [731, 149] on button "Close" at bounding box center [717, 145] width 48 height 17
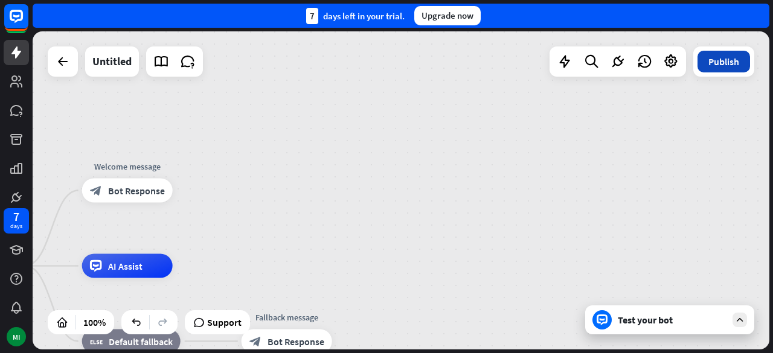
click at [725, 65] on button "Publish" at bounding box center [724, 62] width 53 height 22
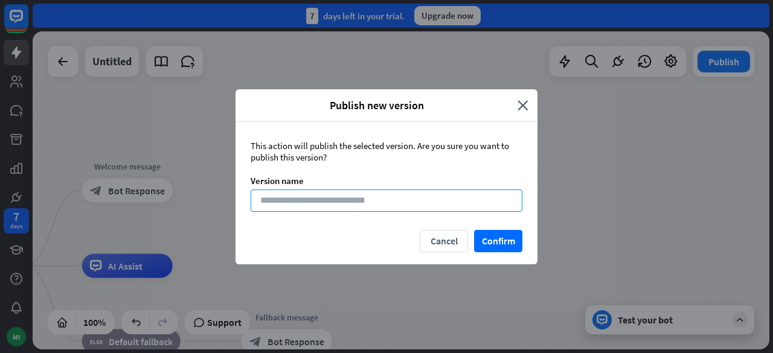
click at [284, 198] on input at bounding box center [387, 201] width 272 height 22
type input "**********"
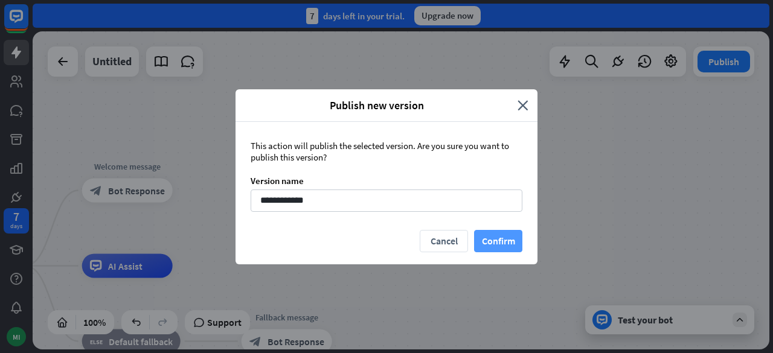
click at [506, 249] on button "Confirm" at bounding box center [498, 241] width 48 height 22
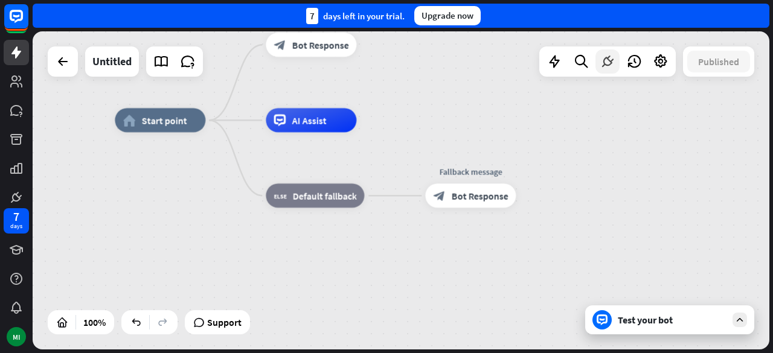
click at [611, 64] on icon at bounding box center [608, 62] width 16 height 16
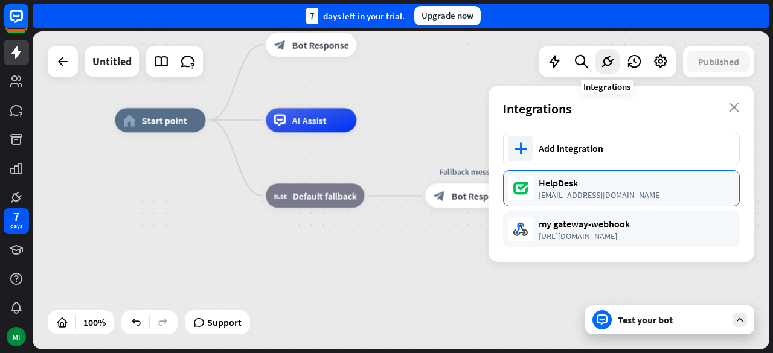
click at [727, 193] on div "[EMAIL_ADDRESS][DOMAIN_NAME]" at bounding box center [633, 195] width 188 height 11
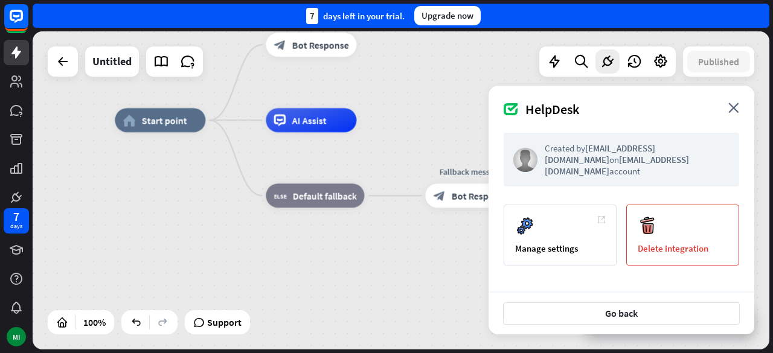
click at [693, 222] on div "Delete integration" at bounding box center [682, 235] width 113 height 61
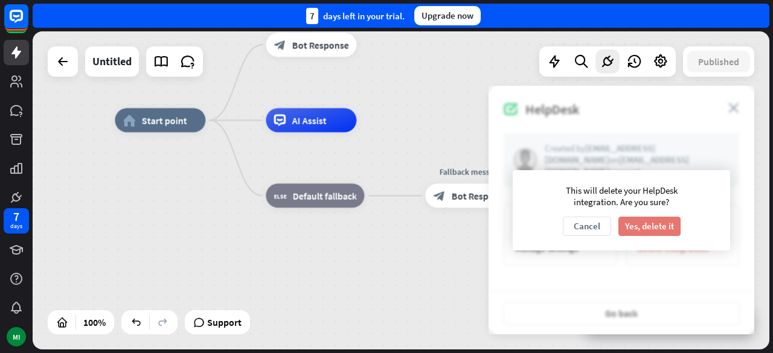
click at [675, 222] on button "Yes, delete it" at bounding box center [650, 226] width 62 height 19
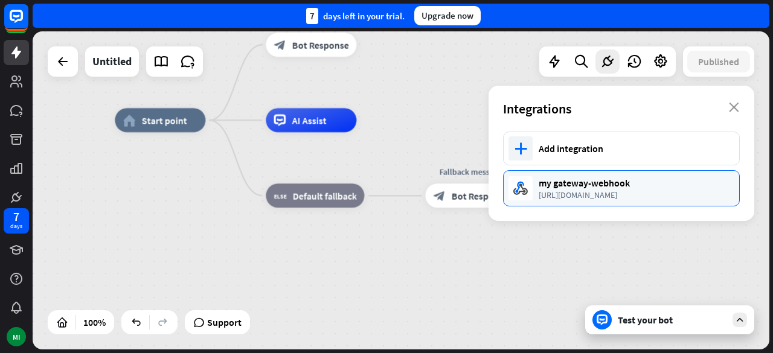
click at [699, 196] on div "[URL][DOMAIN_NAME]" at bounding box center [633, 195] width 188 height 11
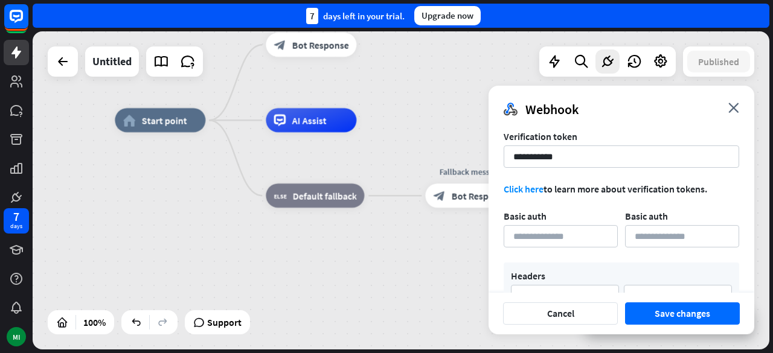
scroll to position [110, 0]
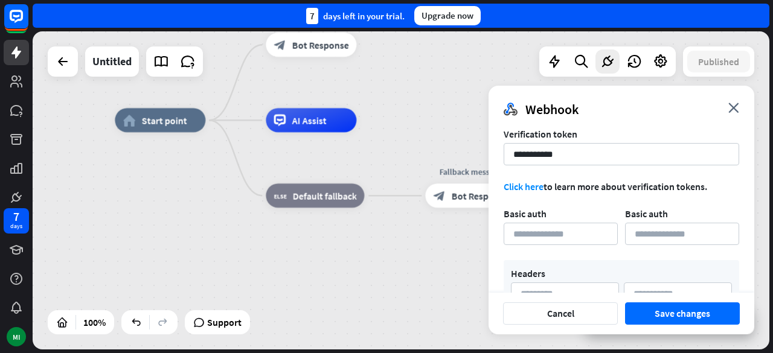
click at [707, 257] on form "**********" at bounding box center [622, 207] width 236 height 368
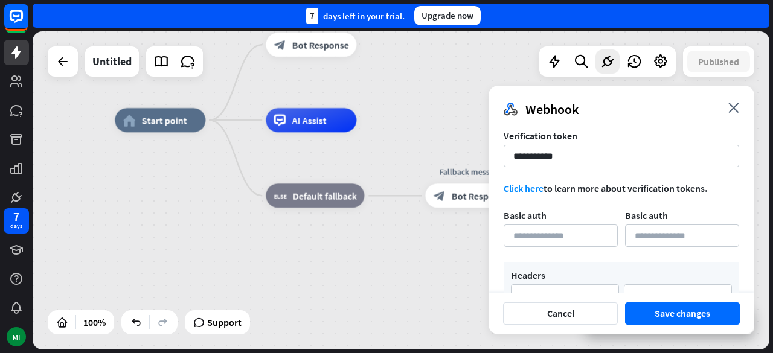
scroll to position [0, 0]
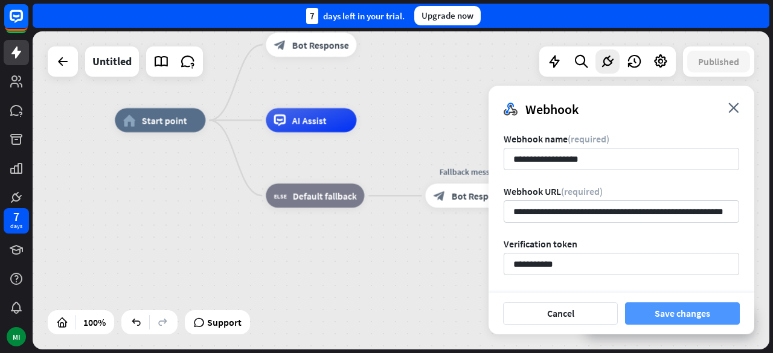
click at [697, 317] on button "Save changes" at bounding box center [682, 314] width 115 height 22
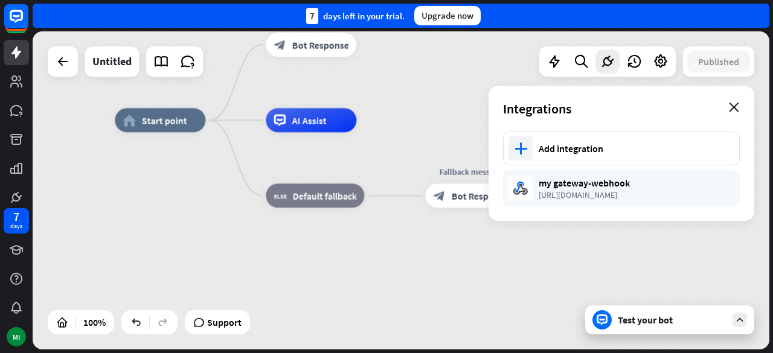
click at [733, 110] on icon "close" at bounding box center [734, 108] width 10 height 10
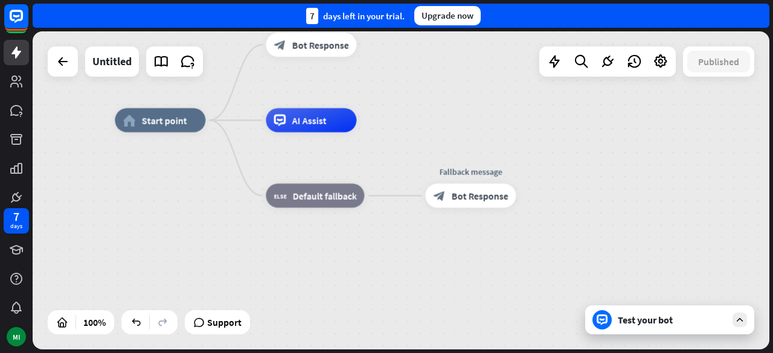
click at [745, 323] on div at bounding box center [740, 320] width 14 height 14
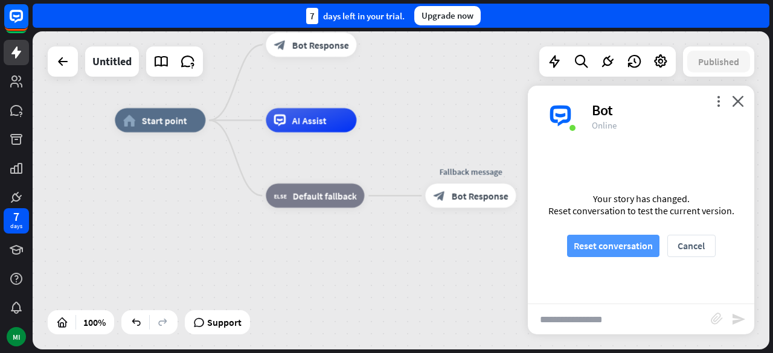
click at [641, 250] on button "Reset conversation" at bounding box center [613, 246] width 92 height 22
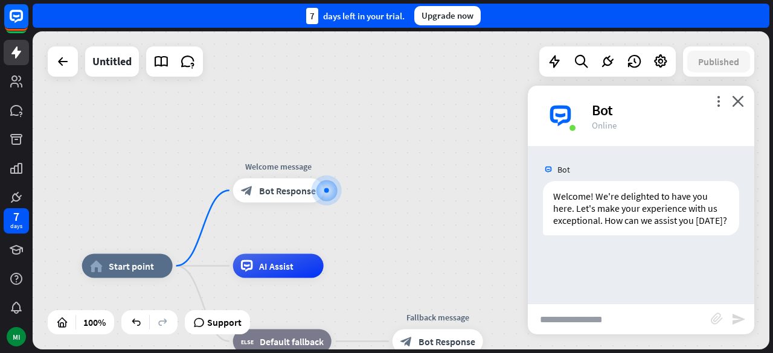
click at [640, 327] on input "text" at bounding box center [619, 319] width 183 height 30
type input "**********"
click at [741, 321] on icon "send" at bounding box center [739, 319] width 14 height 14
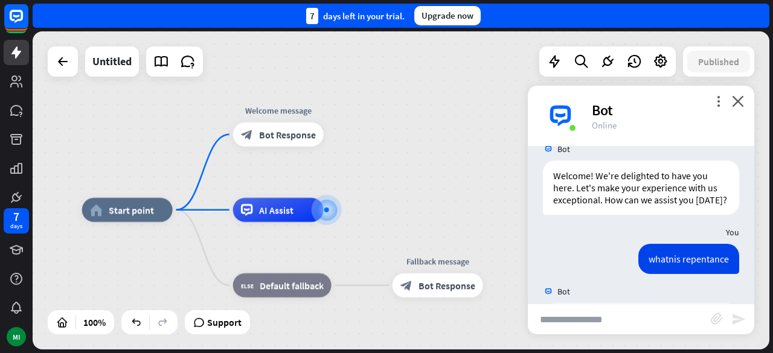
scroll to position [475, 0]
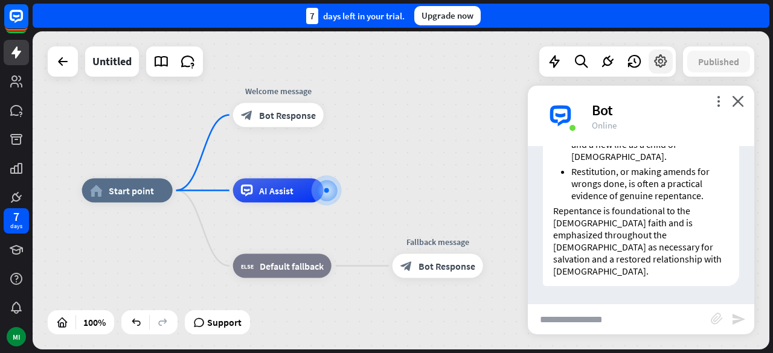
click at [651, 69] on div at bounding box center [661, 62] width 24 height 24
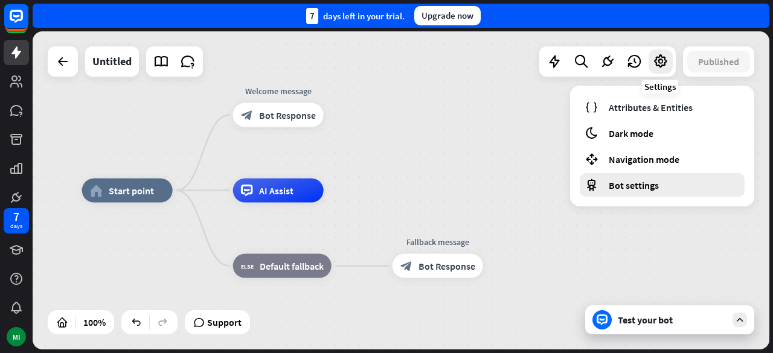
click at [648, 190] on span "Bot settings" at bounding box center [634, 185] width 50 height 12
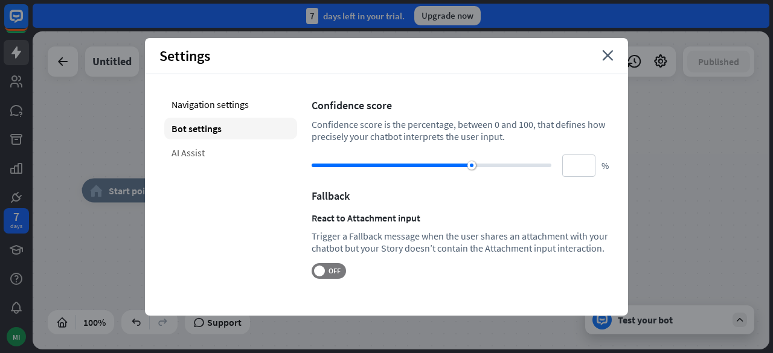
click at [185, 158] on div "AI Assist" at bounding box center [230, 153] width 133 height 22
type input "**"
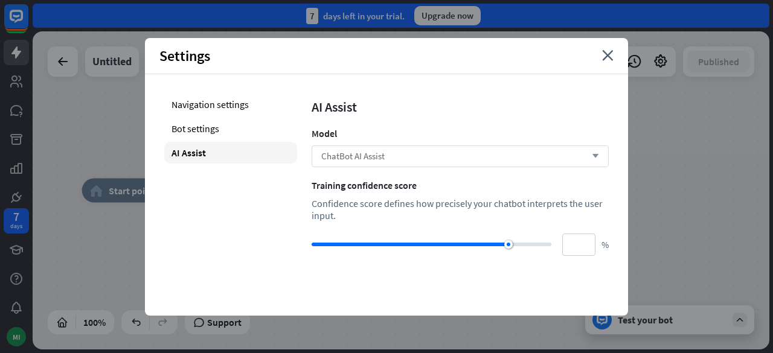
click at [381, 161] on span "ChatBot AI Assist" at bounding box center [352, 155] width 63 height 11
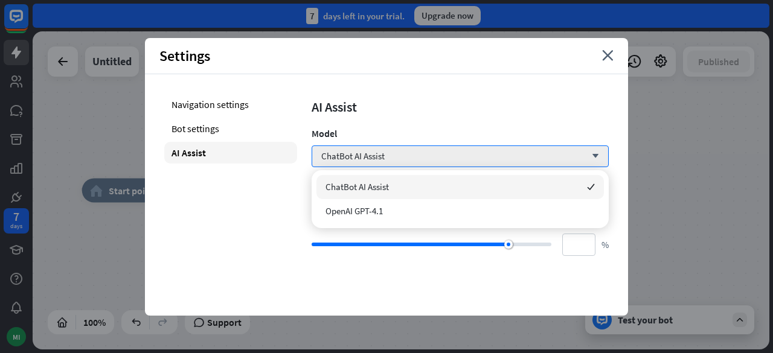
click at [283, 209] on div "Navigation settings Bot settings AI Assist" at bounding box center [230, 175] width 133 height 162
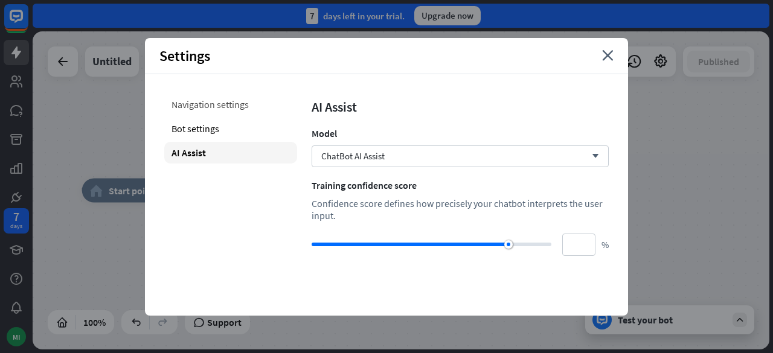
click at [193, 108] on div "Navigation settings" at bounding box center [230, 105] width 133 height 22
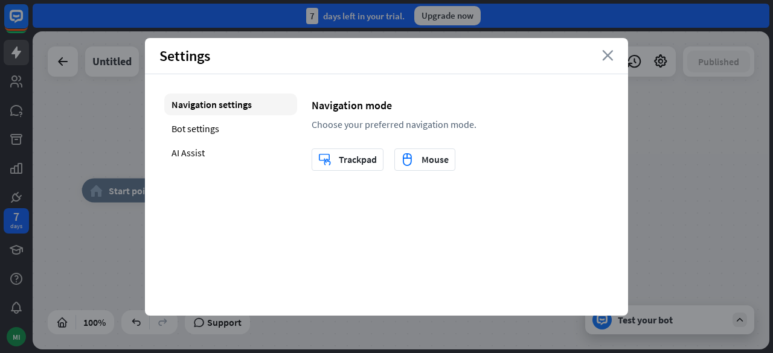
click at [610, 57] on icon "close" at bounding box center [607, 55] width 11 height 11
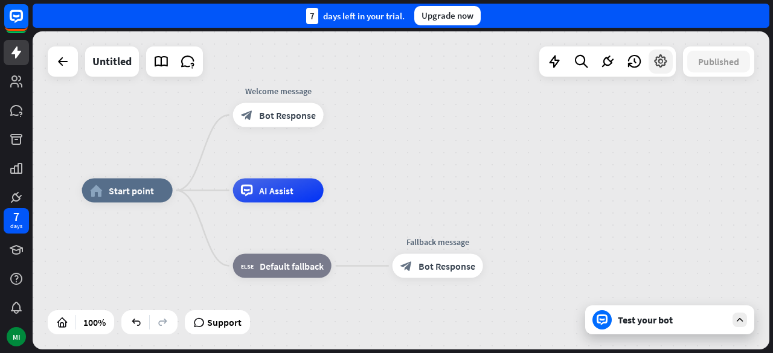
click at [660, 64] on icon at bounding box center [661, 62] width 16 height 16
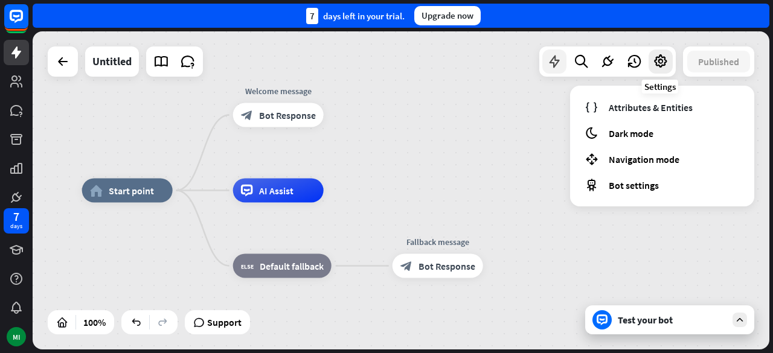
click at [559, 60] on icon at bounding box center [555, 62] width 16 height 16
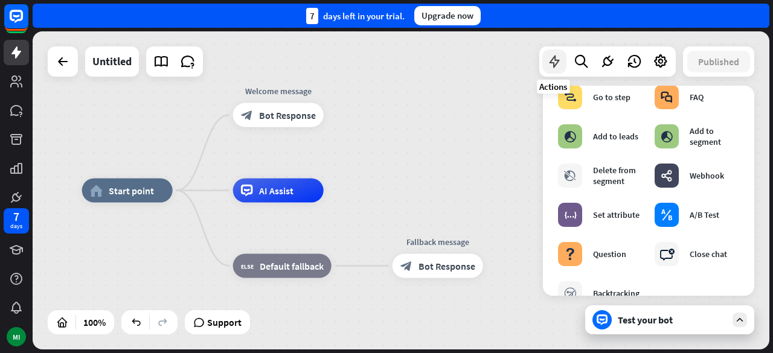
scroll to position [211, 0]
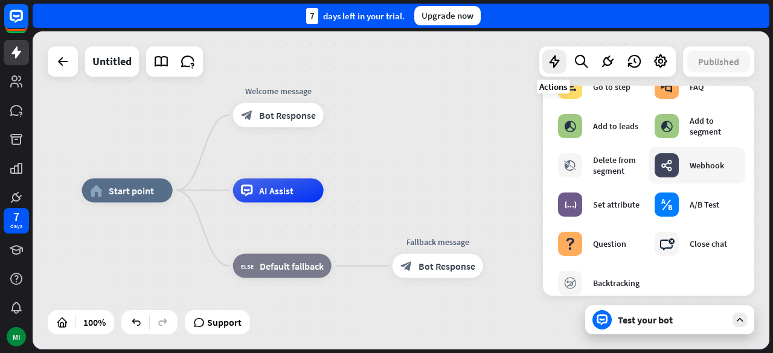
click at [713, 165] on div "Webhook" at bounding box center [707, 165] width 34 height 11
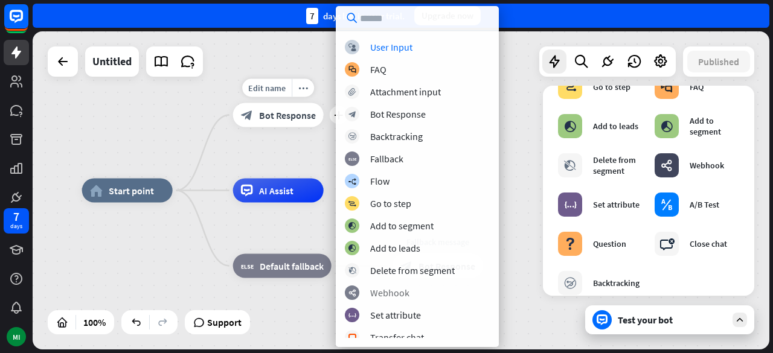
click at [381, 294] on div "Webhook" at bounding box center [389, 293] width 39 height 12
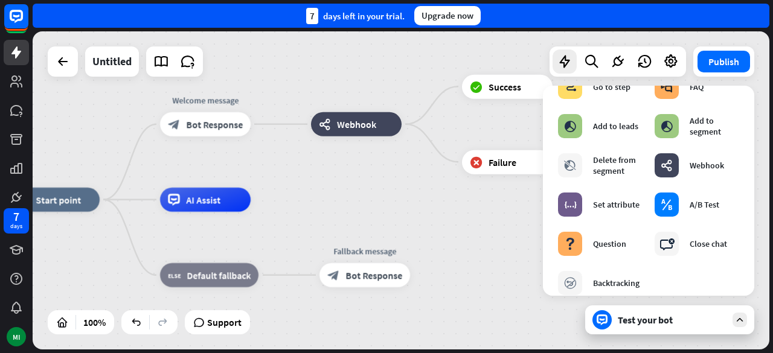
click at [350, 118] on div "webhooks Webhook" at bounding box center [356, 124] width 91 height 24
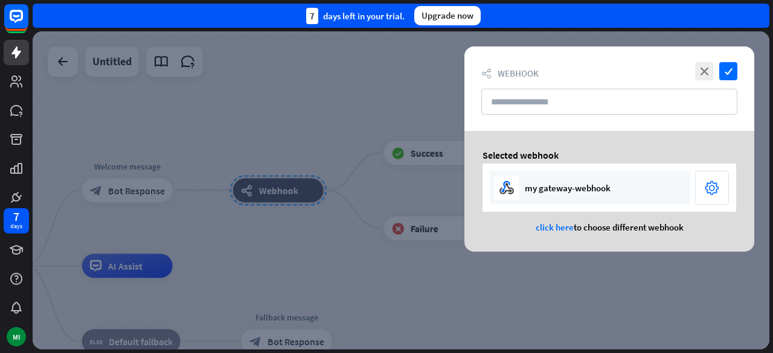
click at [650, 184] on div "my gateway-webhook" at bounding box center [590, 188] width 201 height 34
click at [618, 103] on input "text" at bounding box center [609, 102] width 256 height 26
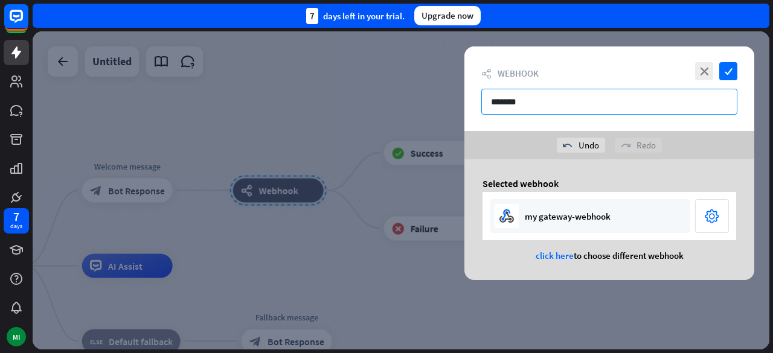
type input "*******"
click at [607, 214] on div "my gateway-webhook" at bounding box center [568, 216] width 86 height 11
click at [728, 71] on icon "check" at bounding box center [728, 71] width 18 height 18
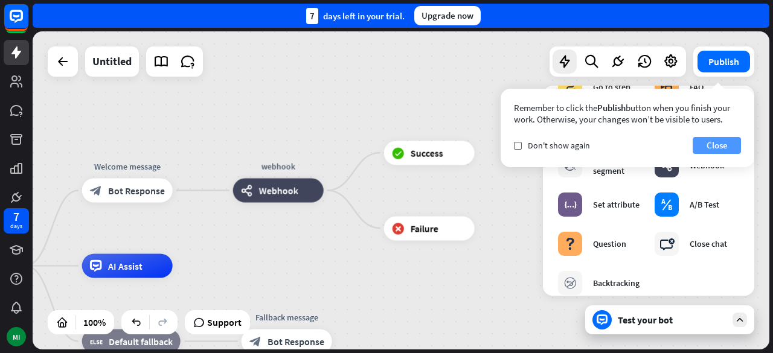
click at [724, 144] on button "Close" at bounding box center [717, 145] width 48 height 17
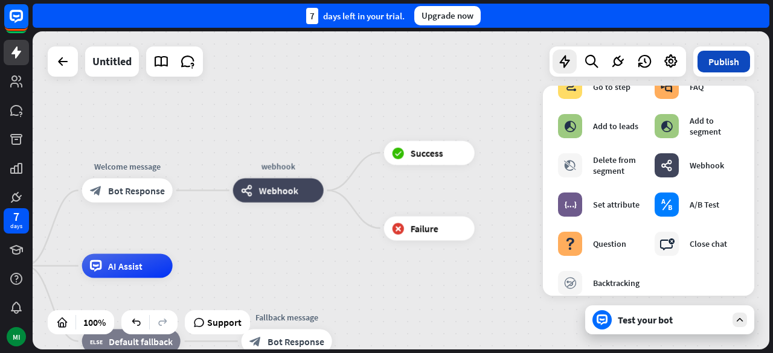
click at [735, 63] on button "Publish" at bounding box center [724, 62] width 53 height 22
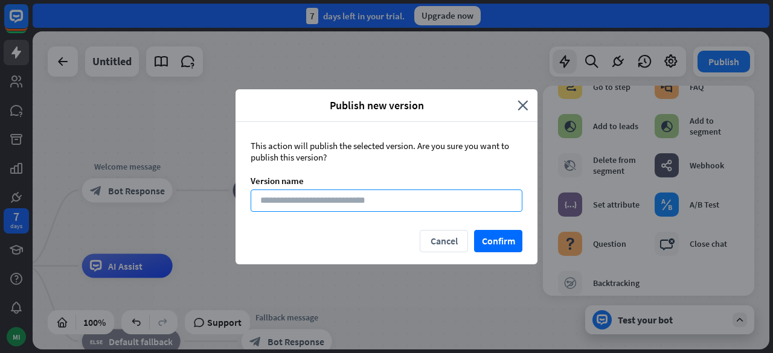
click at [443, 201] on input at bounding box center [387, 201] width 272 height 22
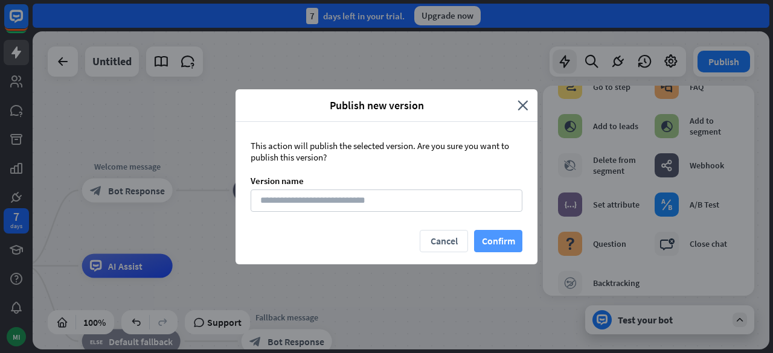
click at [503, 240] on button "Confirm" at bounding box center [498, 241] width 48 height 22
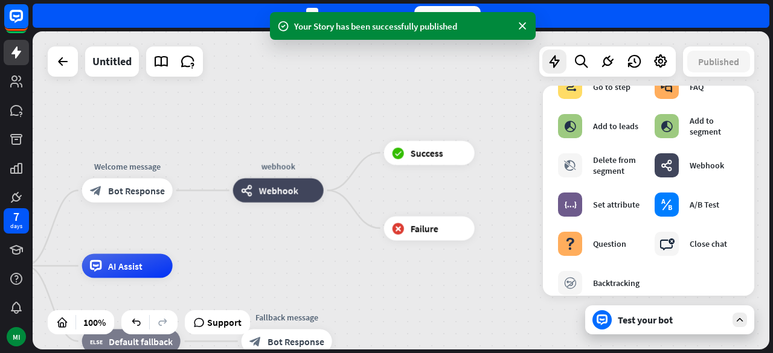
click at [684, 317] on div "Test your bot" at bounding box center [672, 320] width 109 height 12
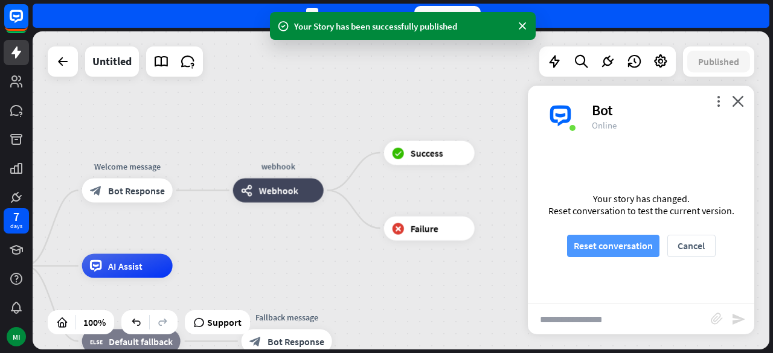
click at [611, 248] on button "Reset conversation" at bounding box center [613, 246] width 92 height 22
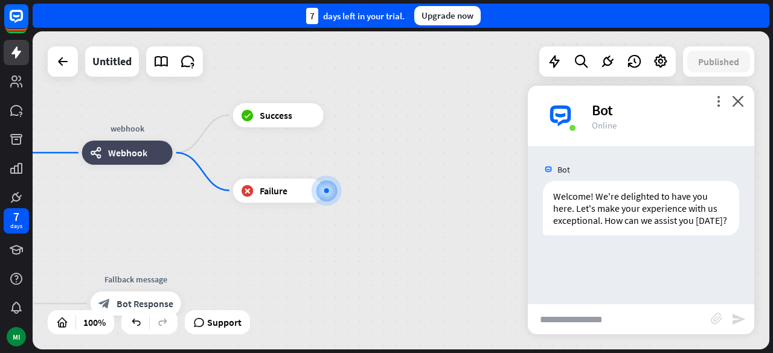
click at [603, 320] on input "text" at bounding box center [619, 319] width 183 height 30
type input "**********"
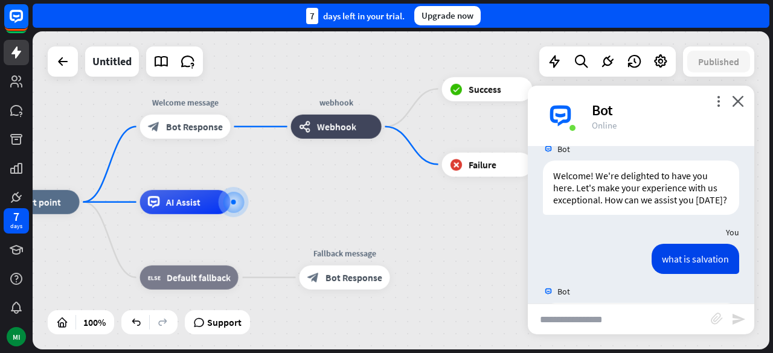
scroll to position [472, 0]
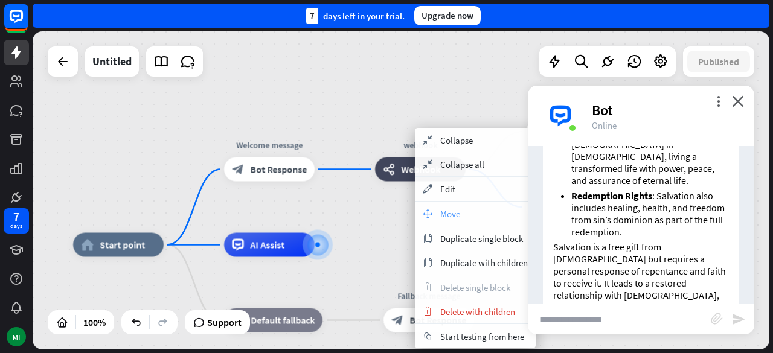
click at [448, 216] on span "Move" at bounding box center [450, 213] width 20 height 11
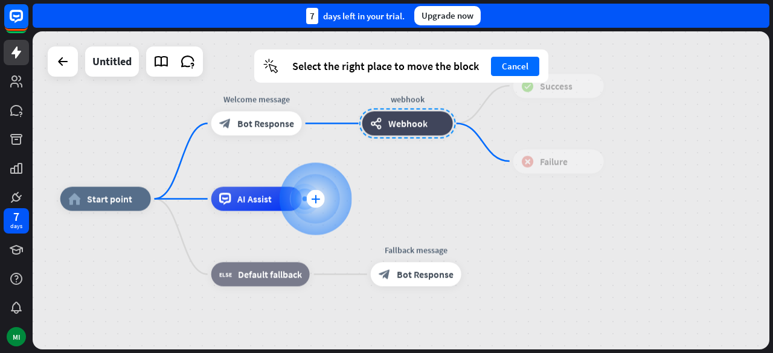
click at [319, 199] on icon "plus" at bounding box center [315, 199] width 9 height 8
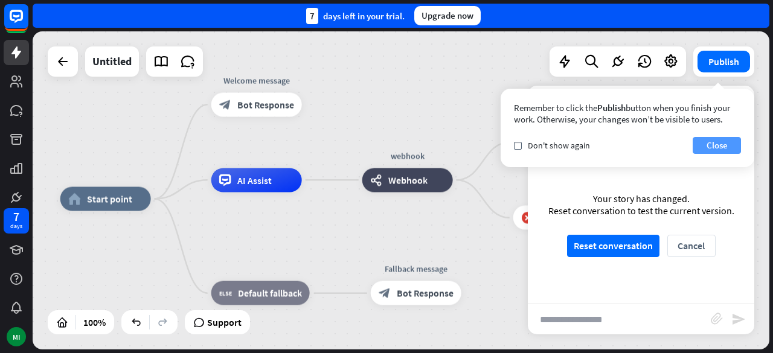
click at [713, 150] on button "Close" at bounding box center [717, 145] width 48 height 17
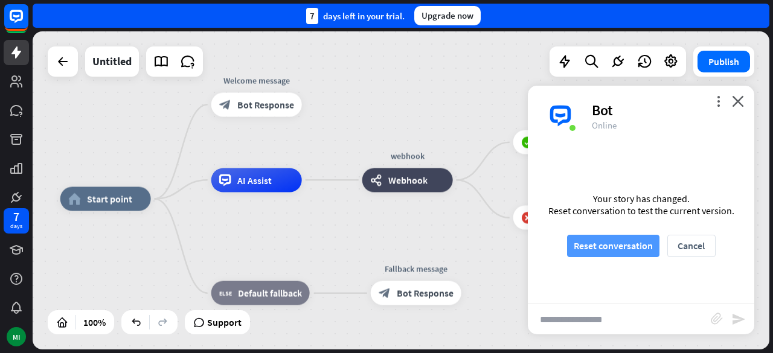
click at [609, 243] on button "Reset conversation" at bounding box center [613, 246] width 92 height 22
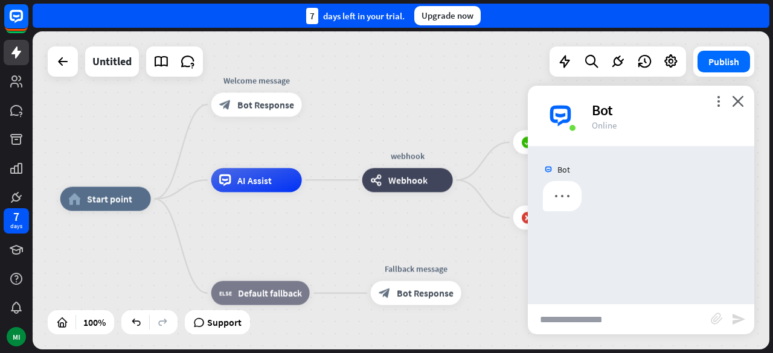
scroll to position [0, 0]
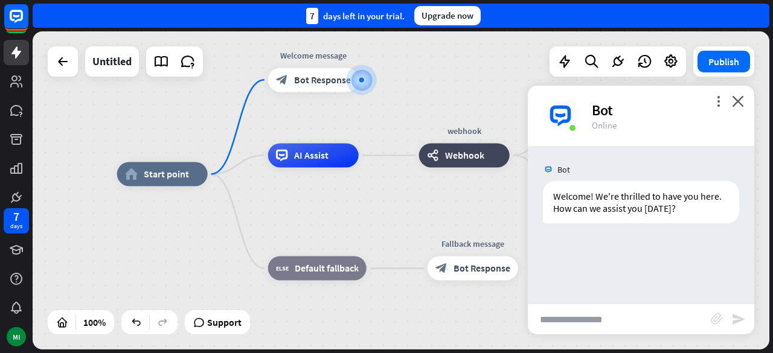
click at [594, 320] on input "text" at bounding box center [619, 319] width 183 height 30
type input "**********"
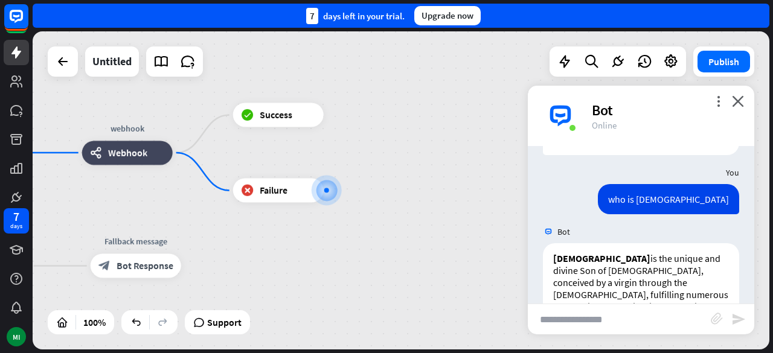
scroll to position [451, 0]
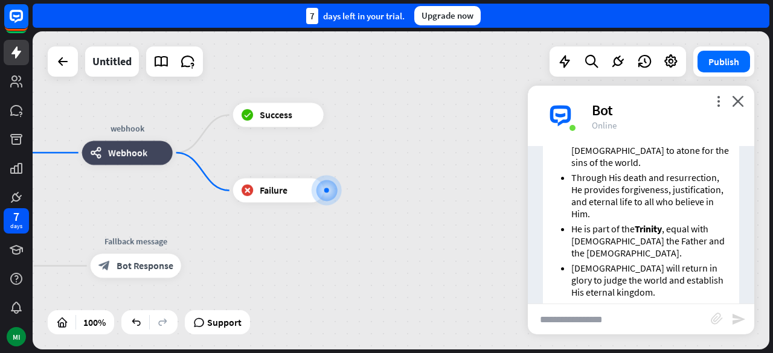
click at [263, 195] on span "Failure" at bounding box center [274, 191] width 28 height 12
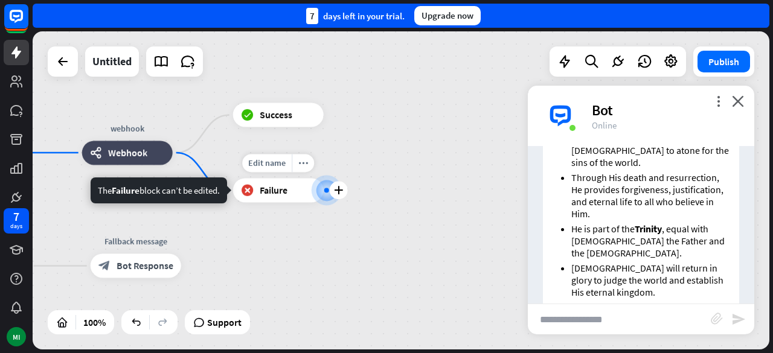
click at [277, 195] on span "Failure" at bounding box center [274, 191] width 28 height 12
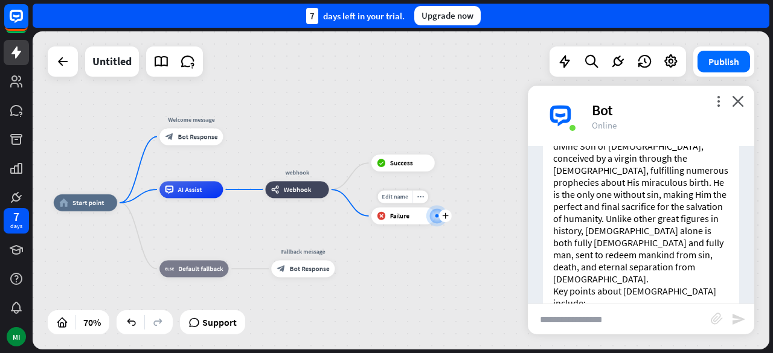
scroll to position [193, 0]
click at [745, 106] on div "more_vert close Bot Online" at bounding box center [641, 116] width 227 height 60
click at [747, 105] on div "more_vert close Bot Online" at bounding box center [641, 116] width 227 height 60
click at [742, 100] on icon "close" at bounding box center [738, 100] width 12 height 11
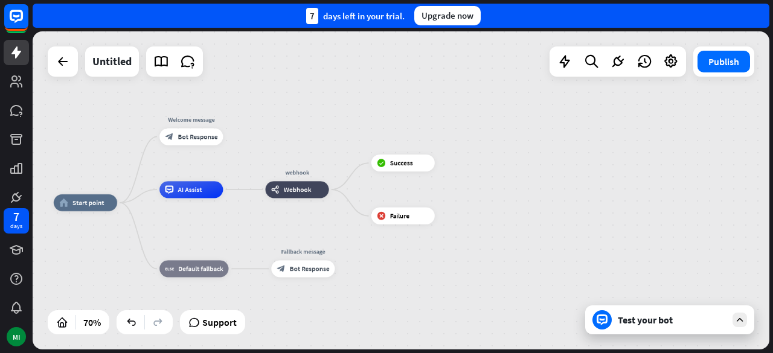
click at [307, 190] on span "Webhook" at bounding box center [298, 189] width 28 height 8
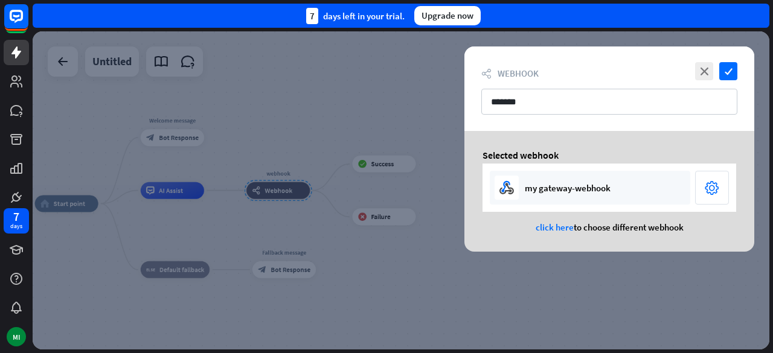
click at [716, 185] on icon "settings" at bounding box center [712, 188] width 14 height 19
